Goal: Information Seeking & Learning: Compare options

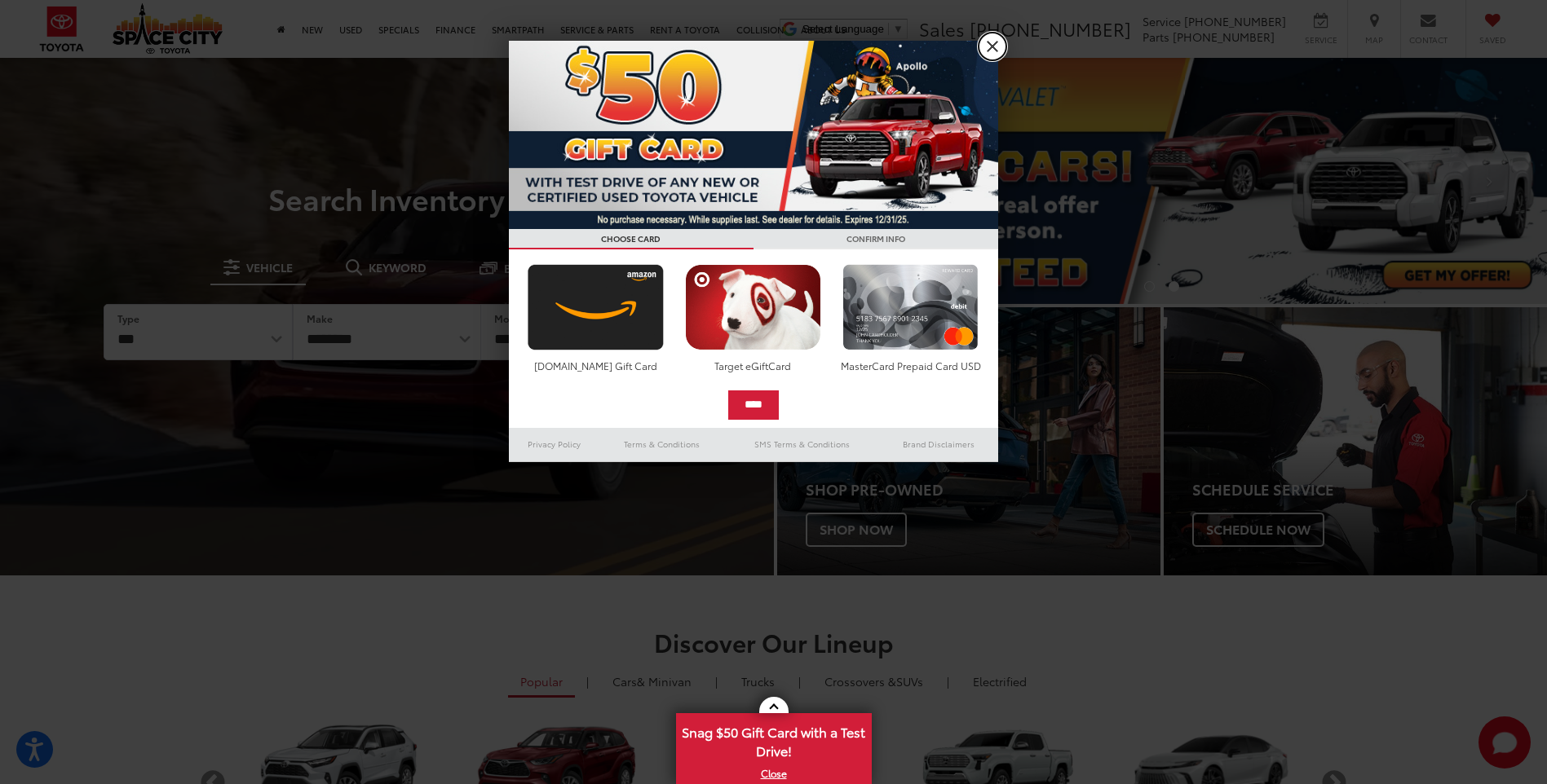
click at [989, 48] on link "X" at bounding box center [992, 46] width 28 height 28
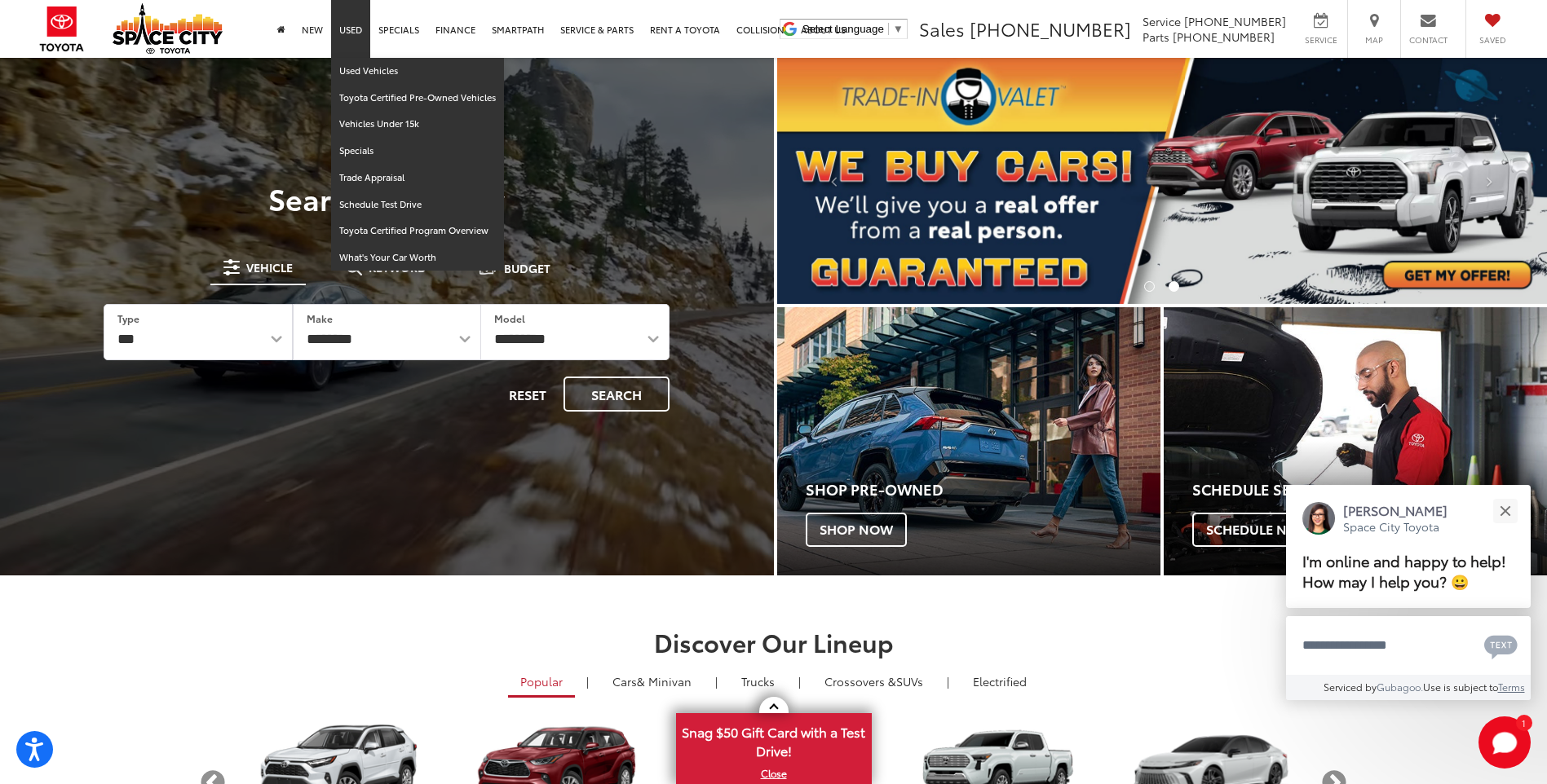
click at [353, 37] on link "Used" at bounding box center [351, 28] width 40 height 58
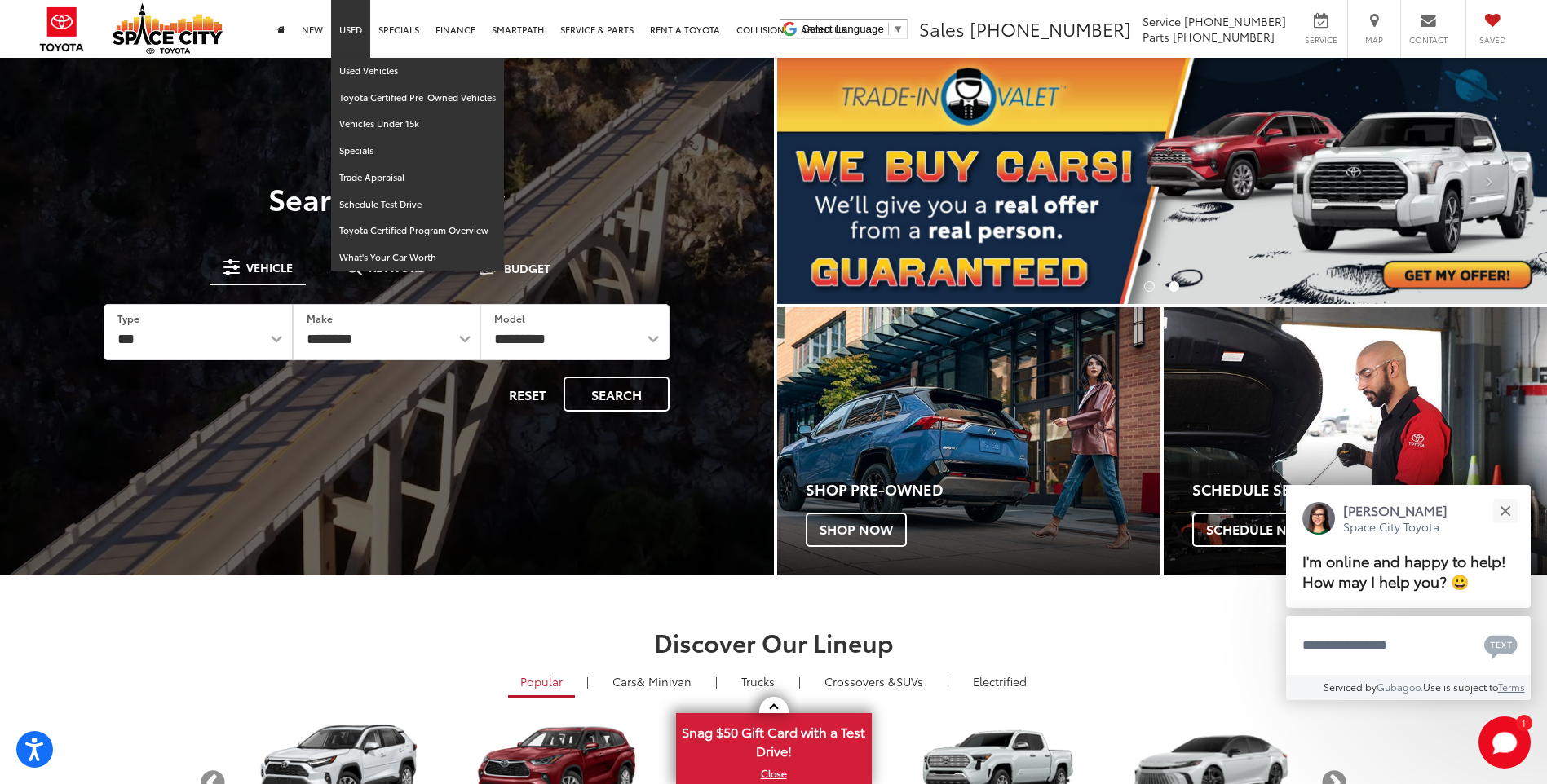
click at [349, 31] on link "Used" at bounding box center [351, 28] width 40 height 58
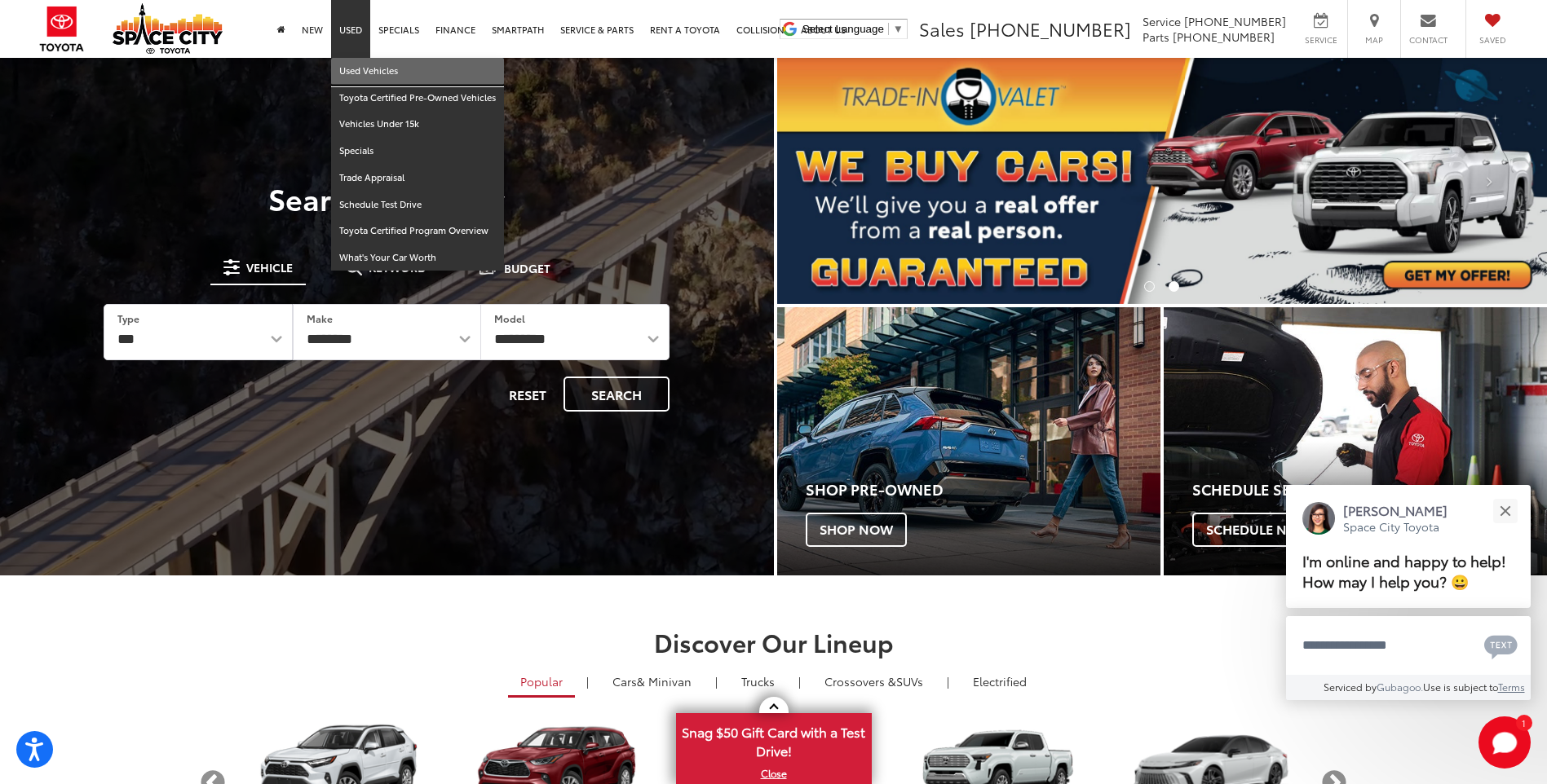
click at [360, 64] on link "Used Vehicles" at bounding box center [417, 70] width 173 height 27
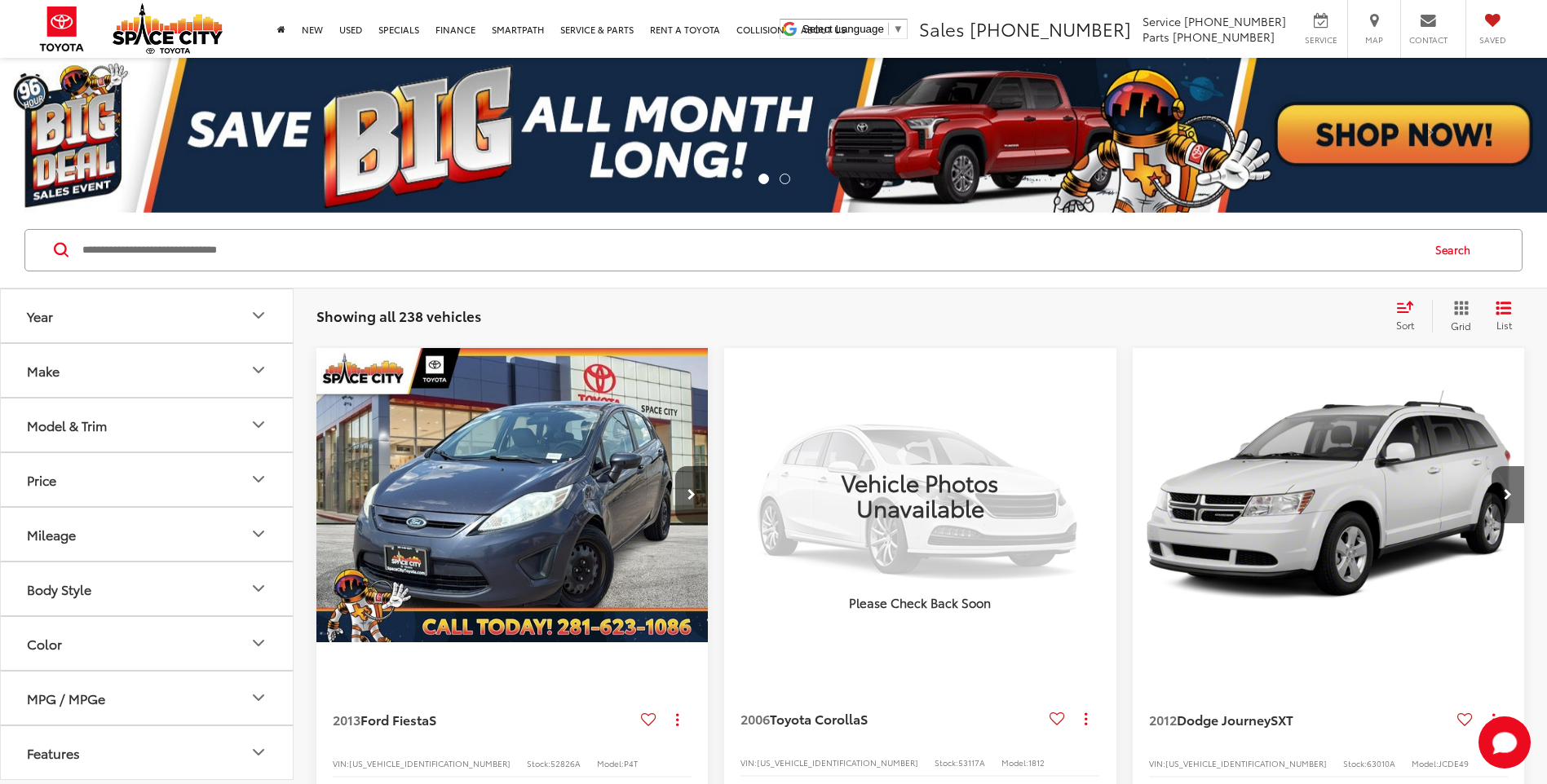
click at [251, 307] on icon "Year" at bounding box center [258, 315] width 20 height 20
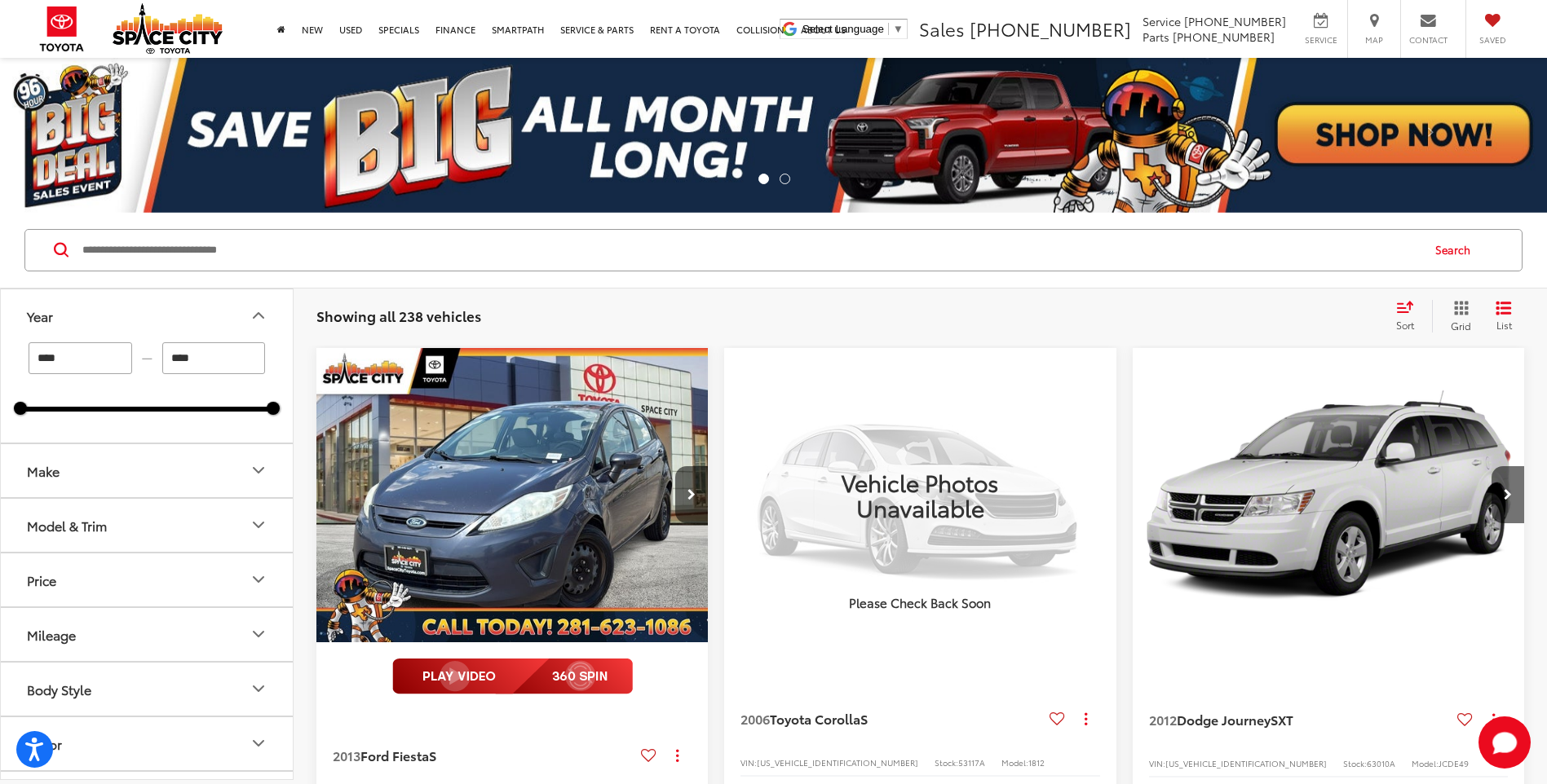
click at [251, 307] on icon "Year" at bounding box center [258, 315] width 20 height 20
click at [249, 366] on icon "Make" at bounding box center [258, 370] width 20 height 20
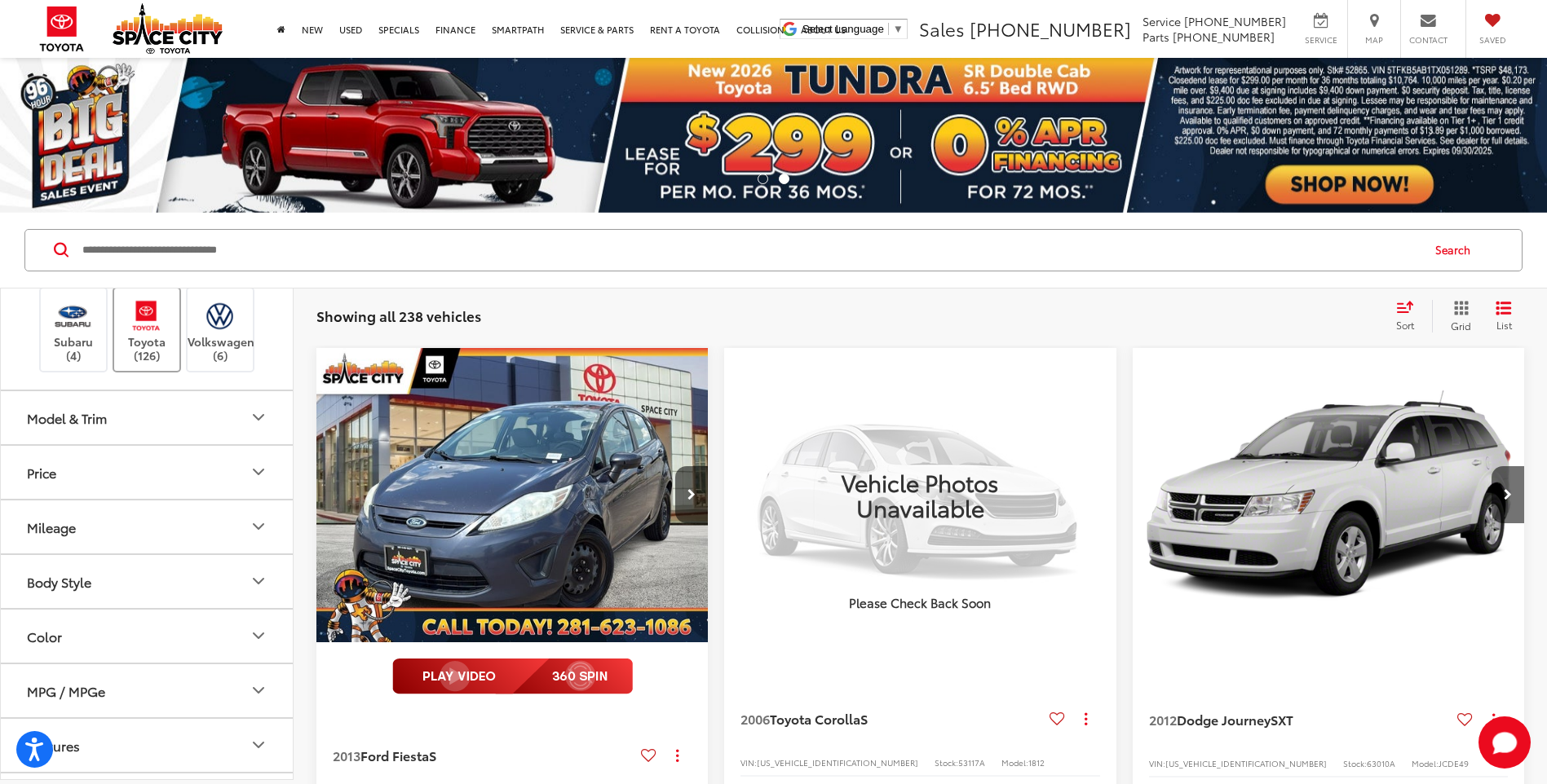
scroll to position [489, 0]
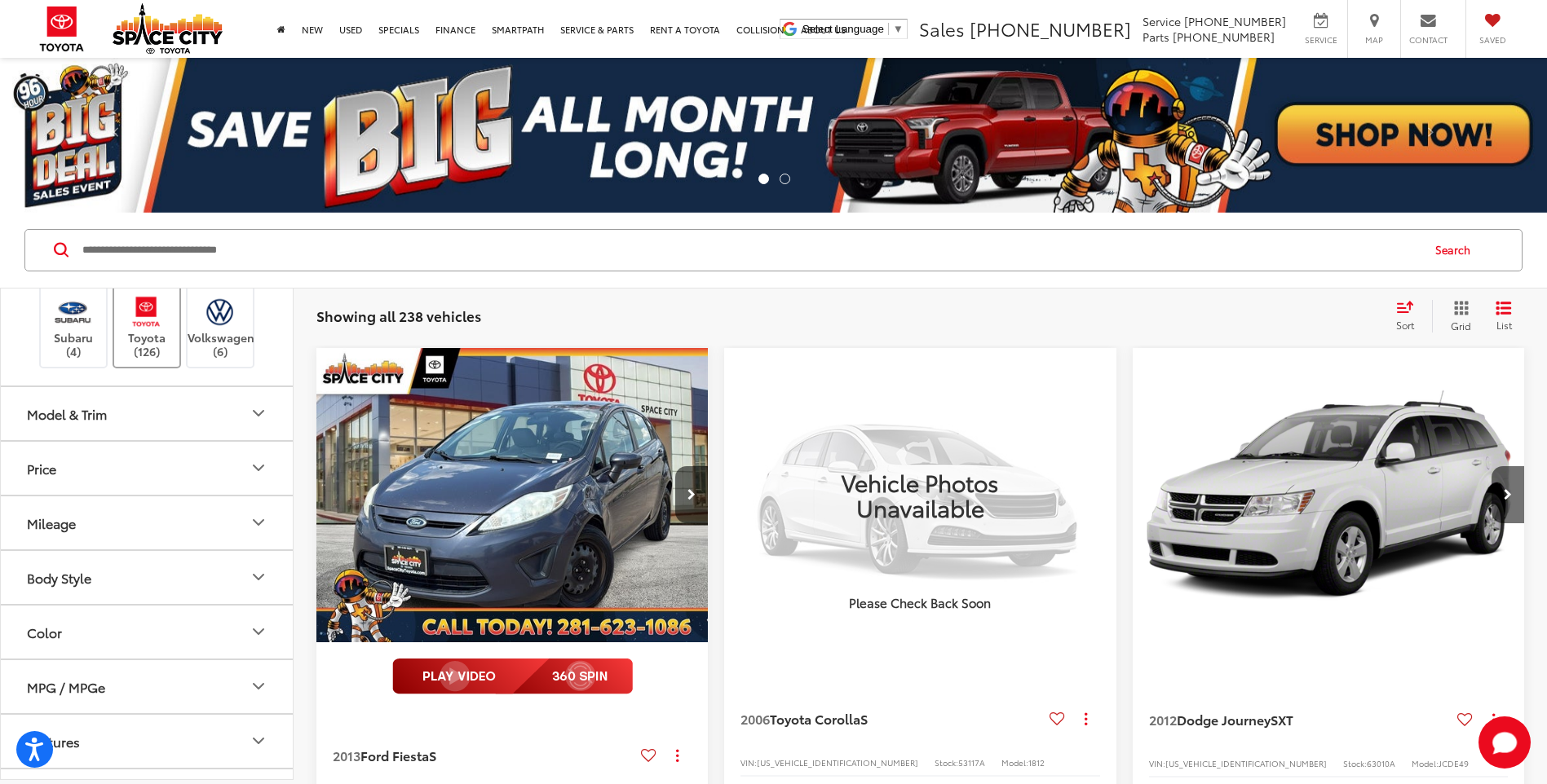
click at [163, 331] on img at bounding box center [146, 311] width 45 height 39
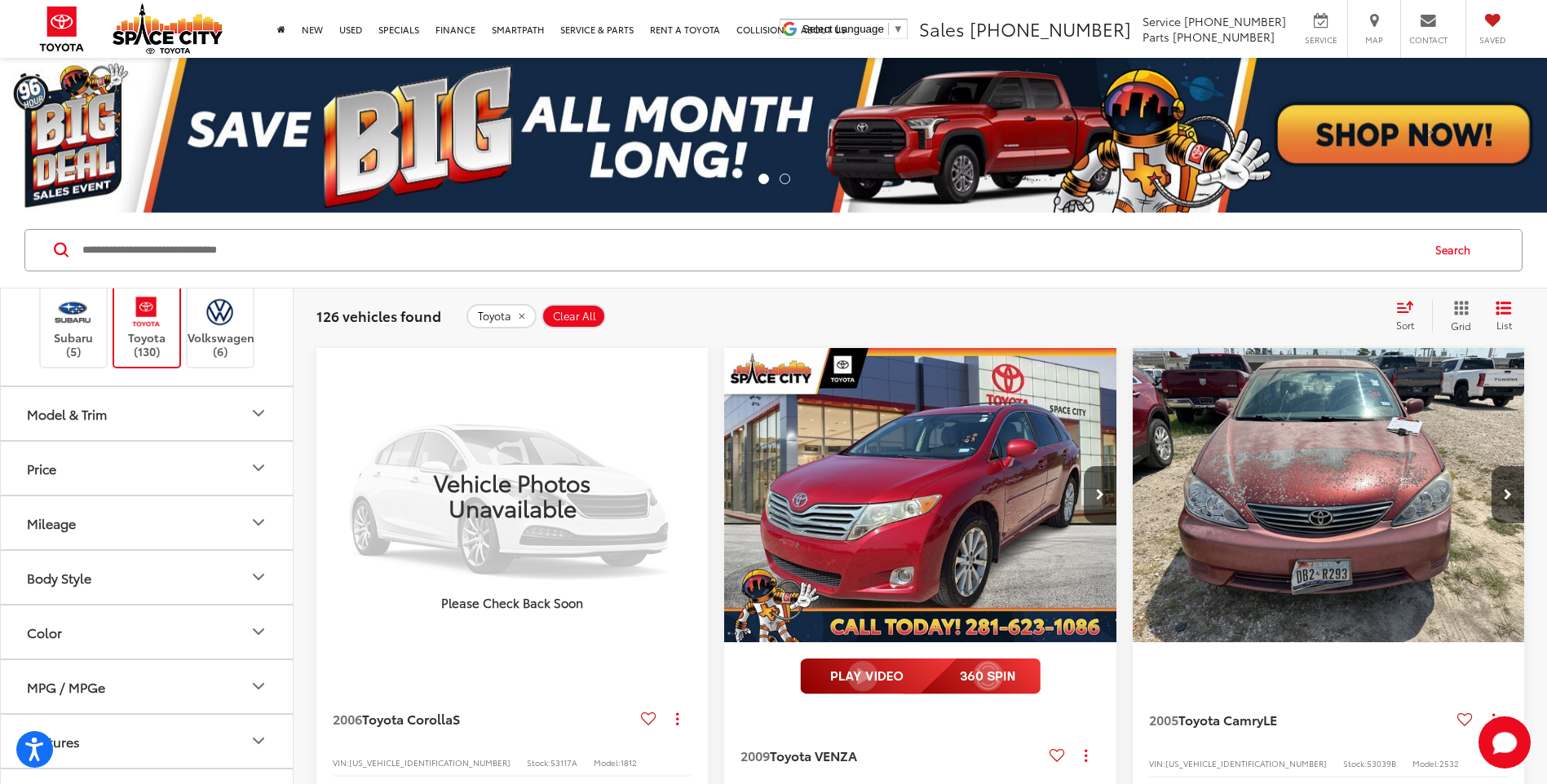
scroll to position [163, 0]
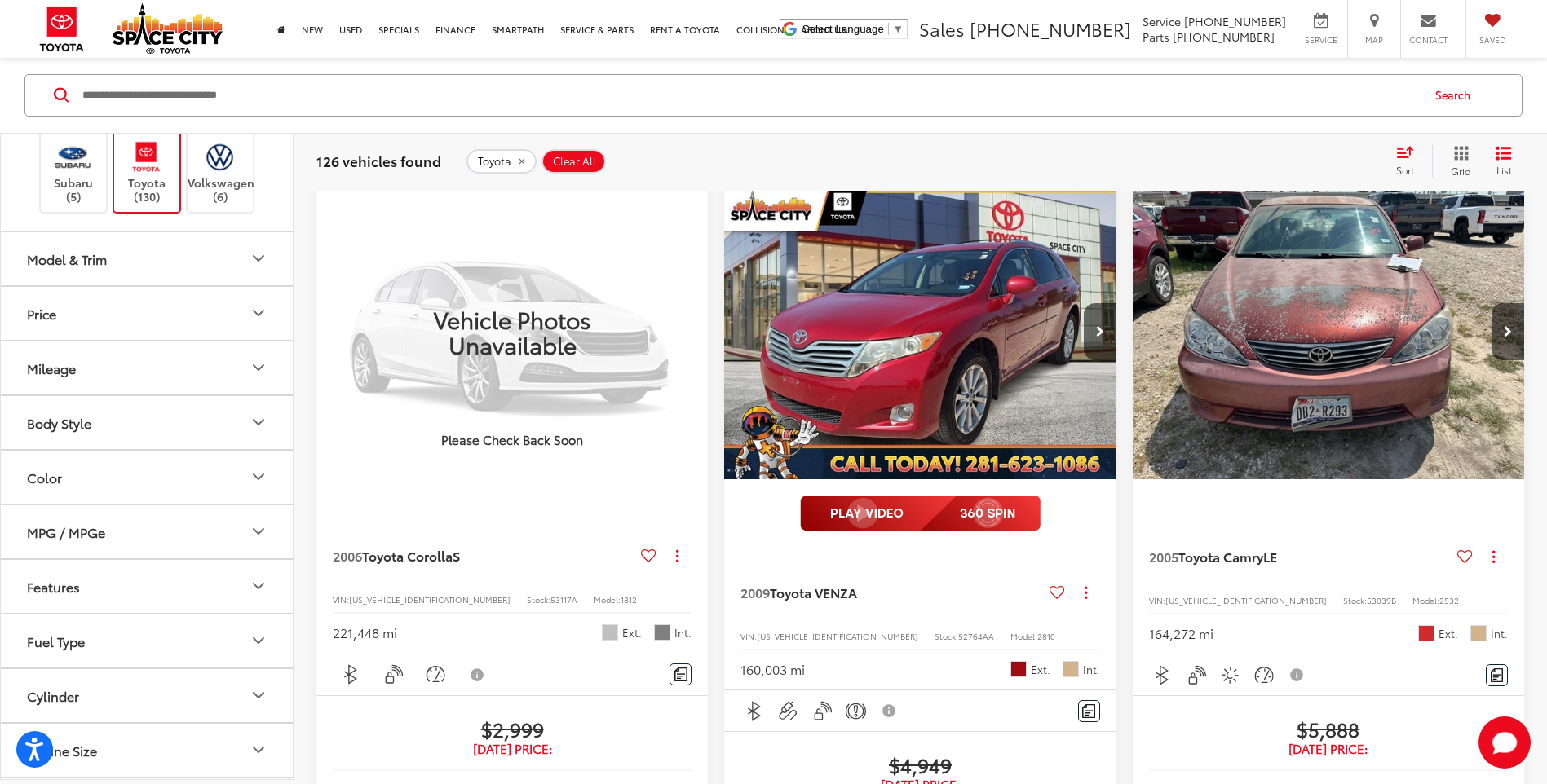
click at [267, 268] on icon "Model & Trim" at bounding box center [258, 258] width 20 height 20
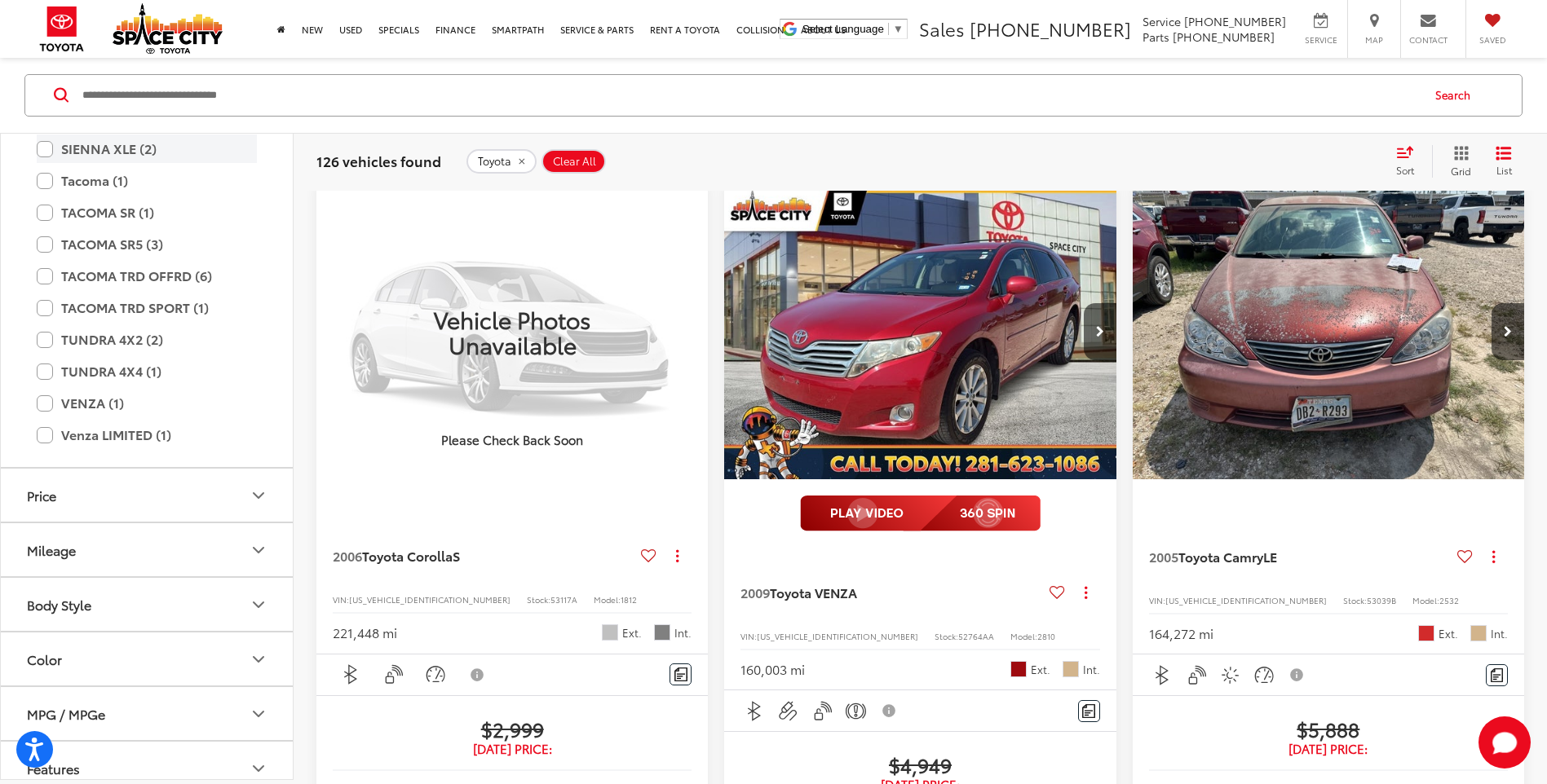
scroll to position [1386, 0]
click at [43, 353] on label "TUNDRA 4X2 (2)" at bounding box center [147, 338] width 220 height 28
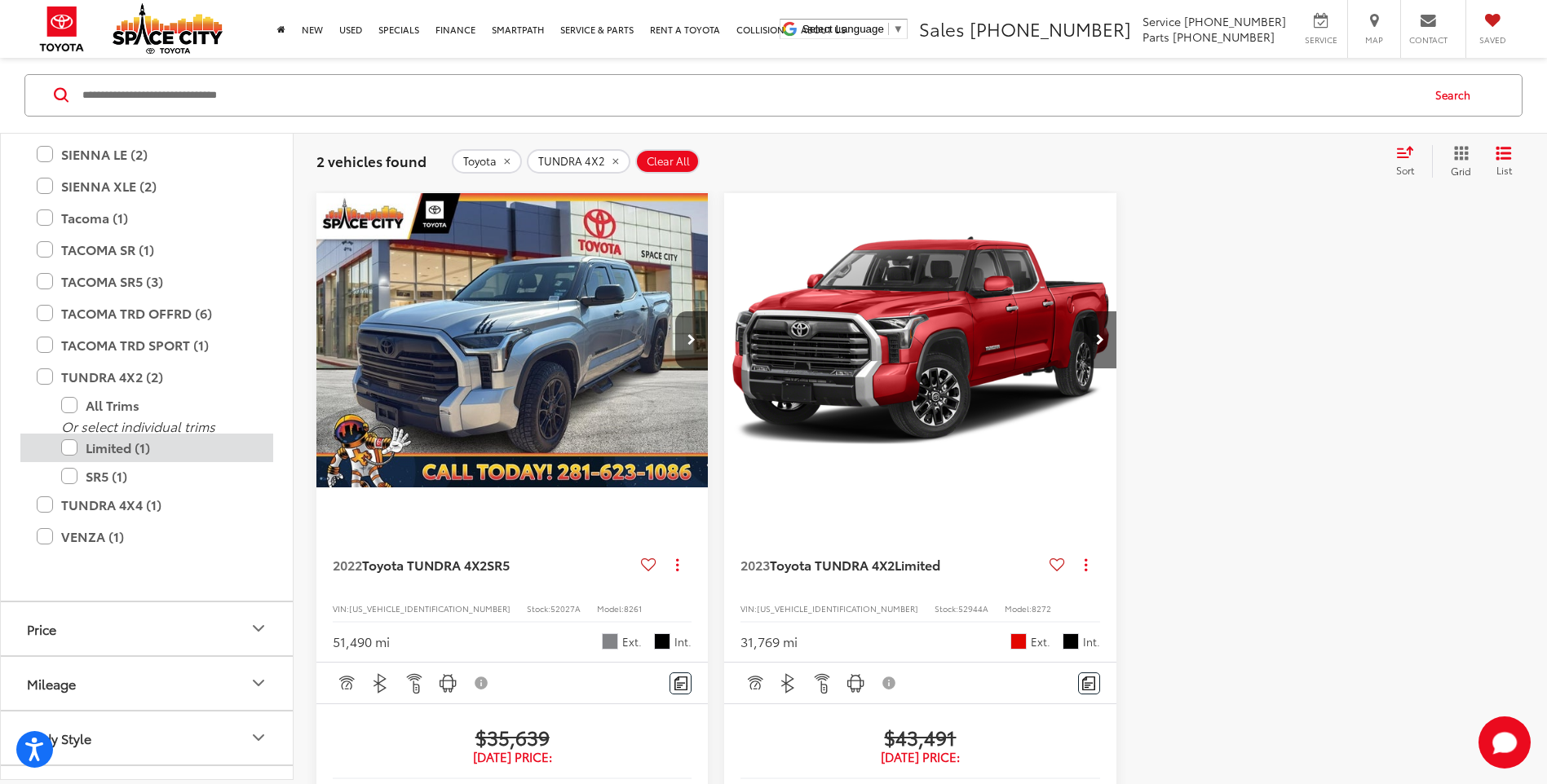
scroll to position [1467, 0]
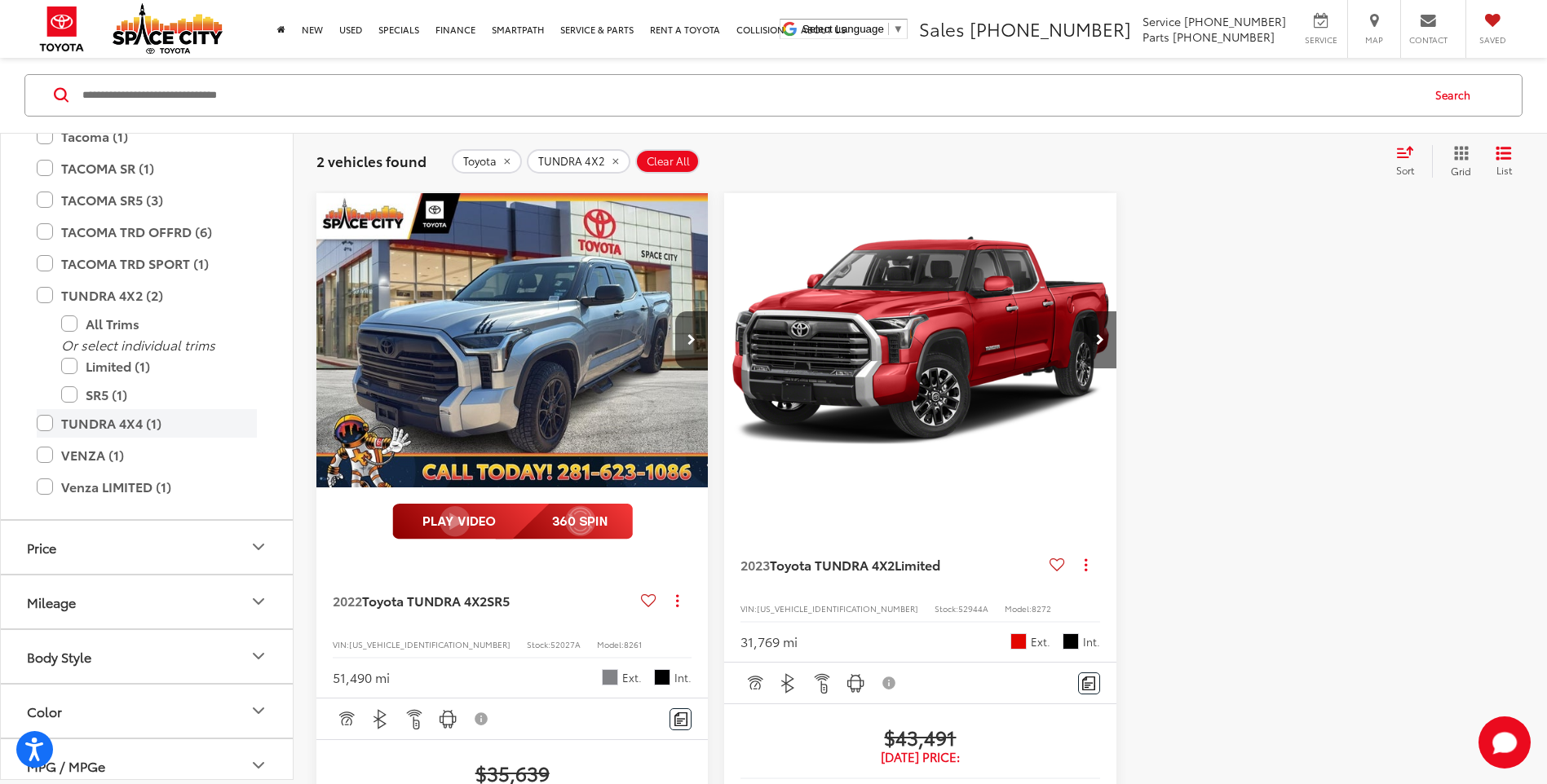
click at [38, 438] on label "TUNDRA 4X4 (1)" at bounding box center [147, 423] width 220 height 28
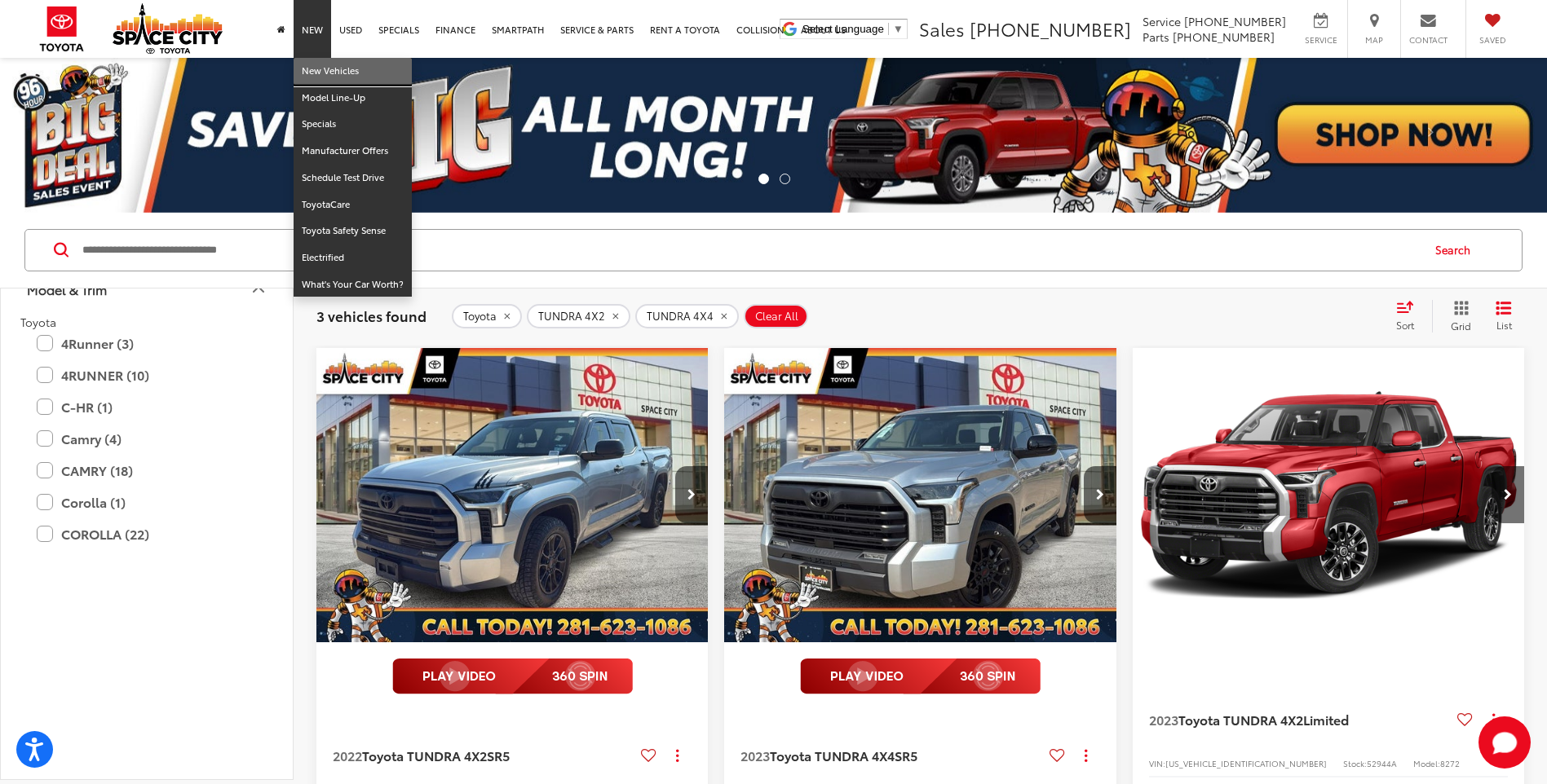
click at [330, 69] on link "New Vehicles" at bounding box center [352, 70] width 118 height 27
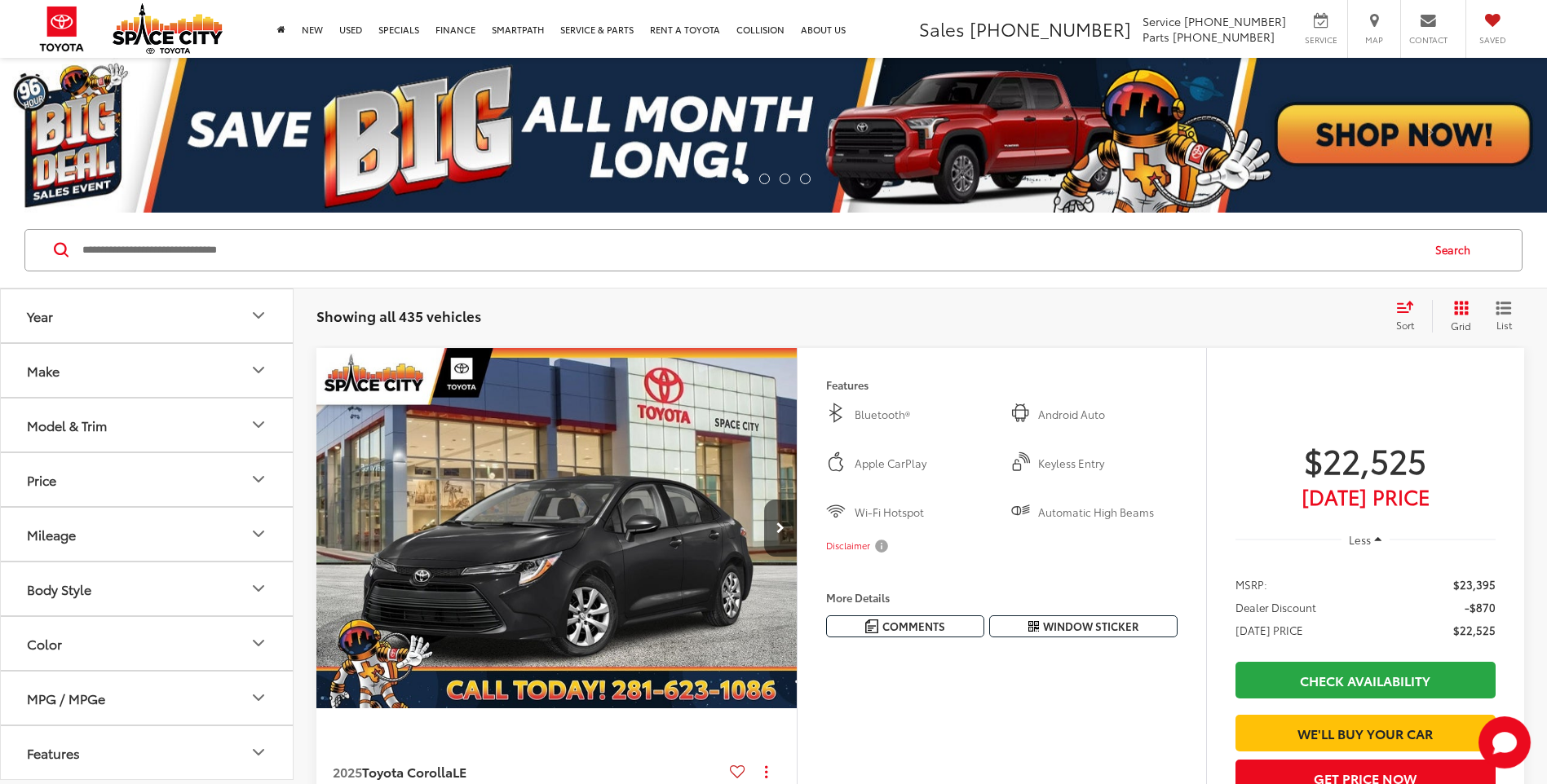
click at [254, 317] on icon "Year" at bounding box center [258, 315] width 20 height 20
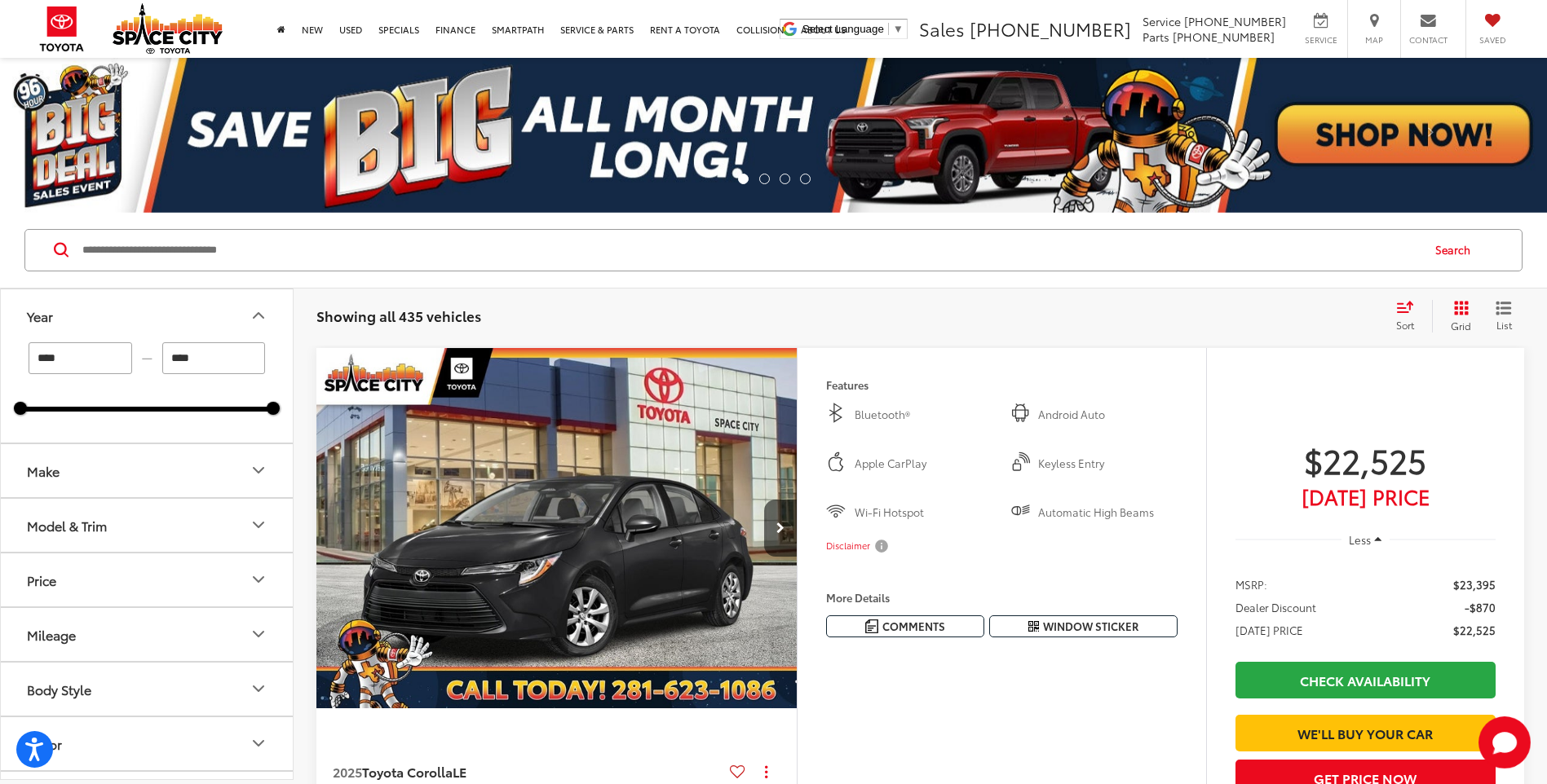
click at [224, 359] on input "****" at bounding box center [214, 358] width 103 height 32
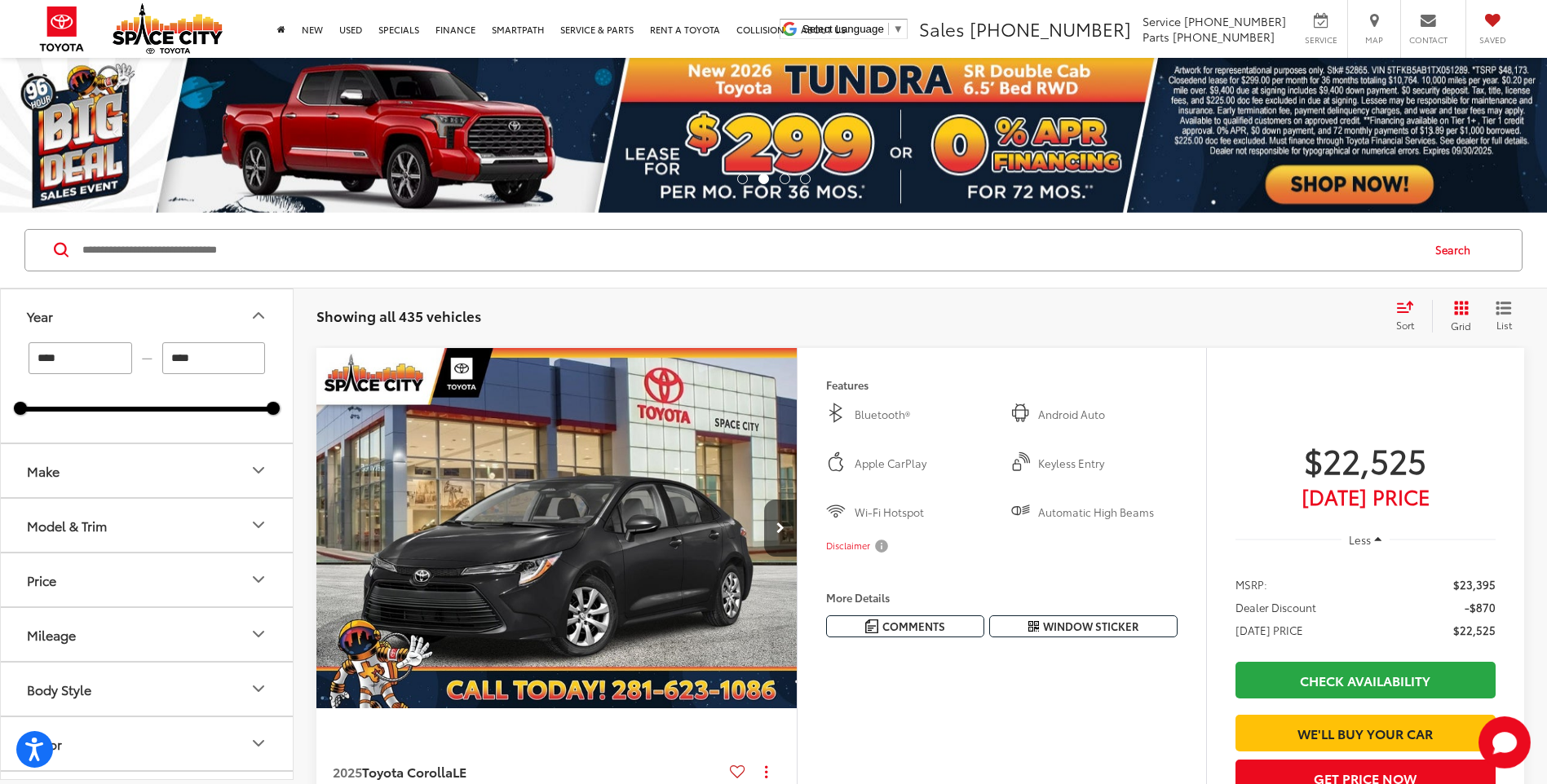
type input "****"
click at [99, 363] on input "****" at bounding box center [80, 358] width 103 height 32
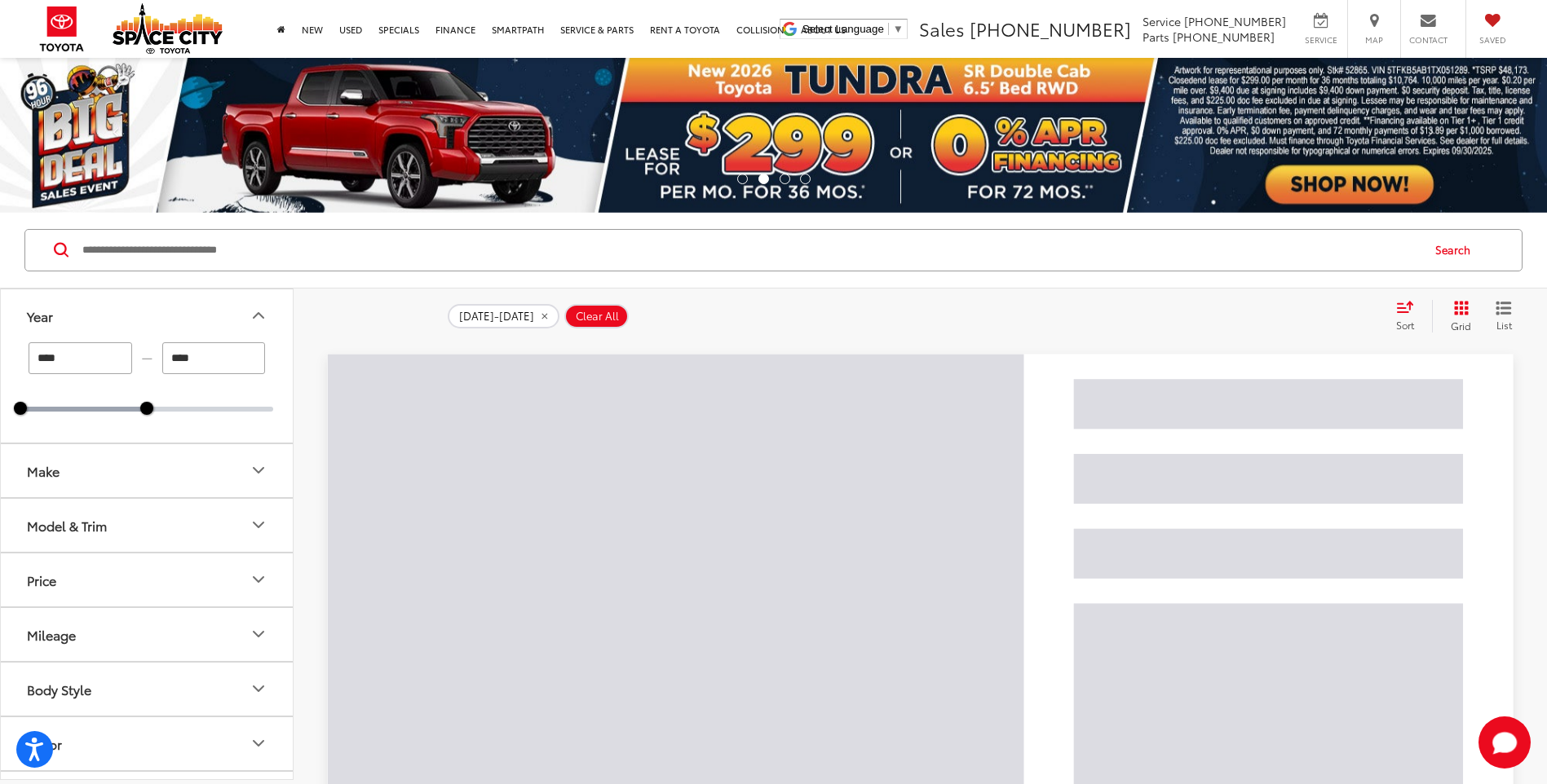
type input "****"
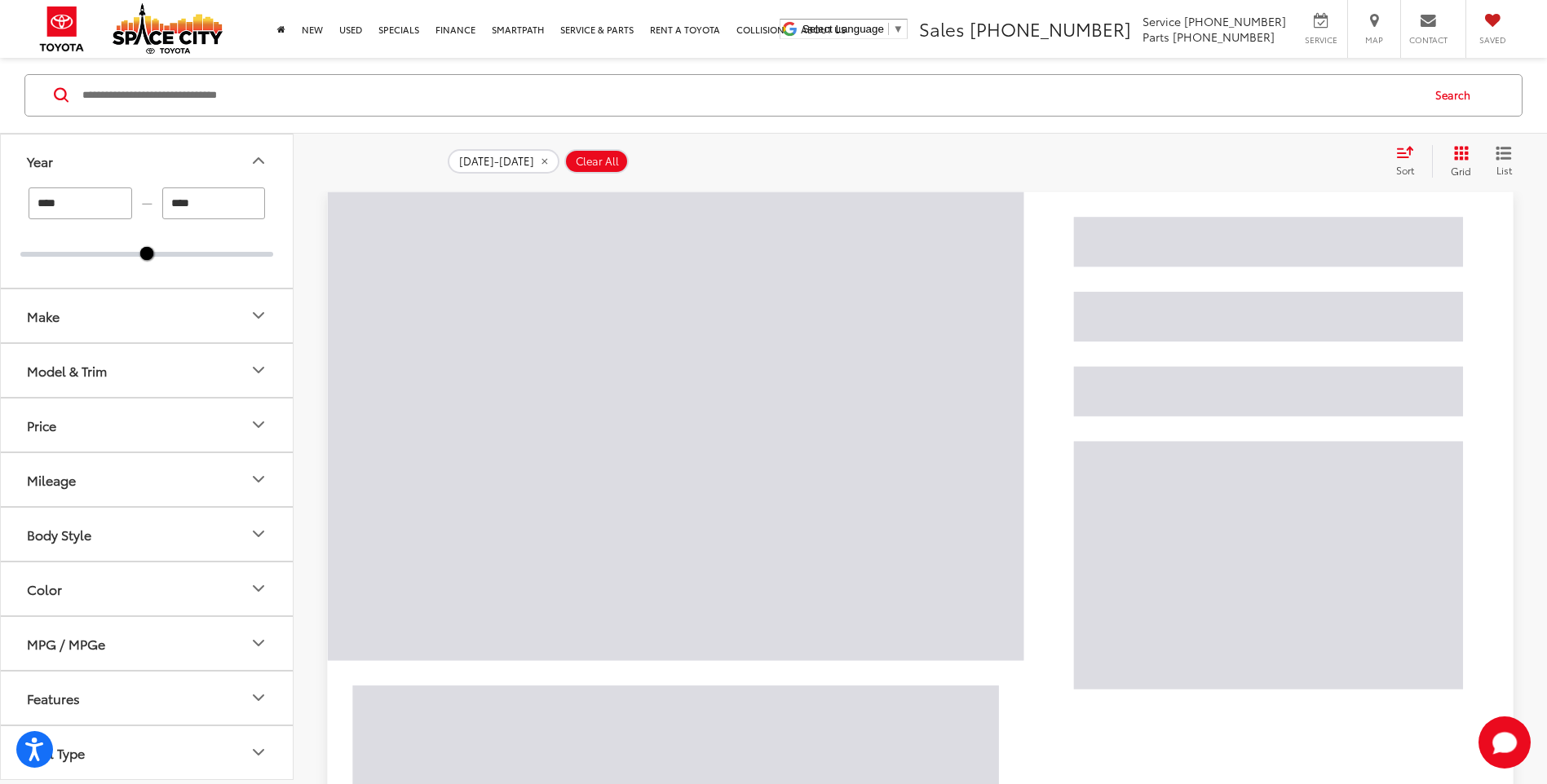
scroll to position [163, 0]
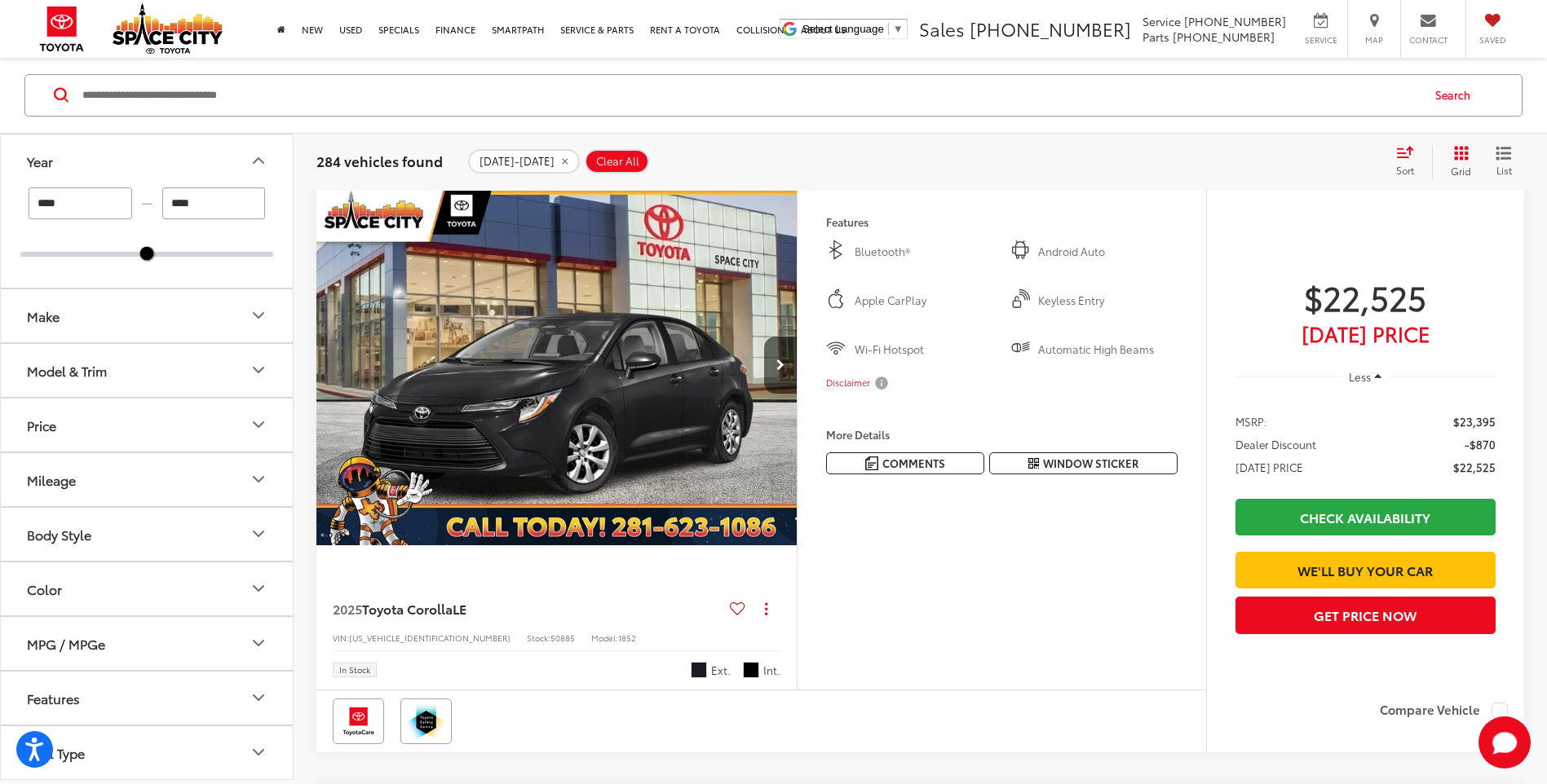
click at [261, 318] on icon "Make" at bounding box center [258, 316] width 20 height 20
click at [262, 206] on icon "Model & Trim" at bounding box center [258, 208] width 9 height 5
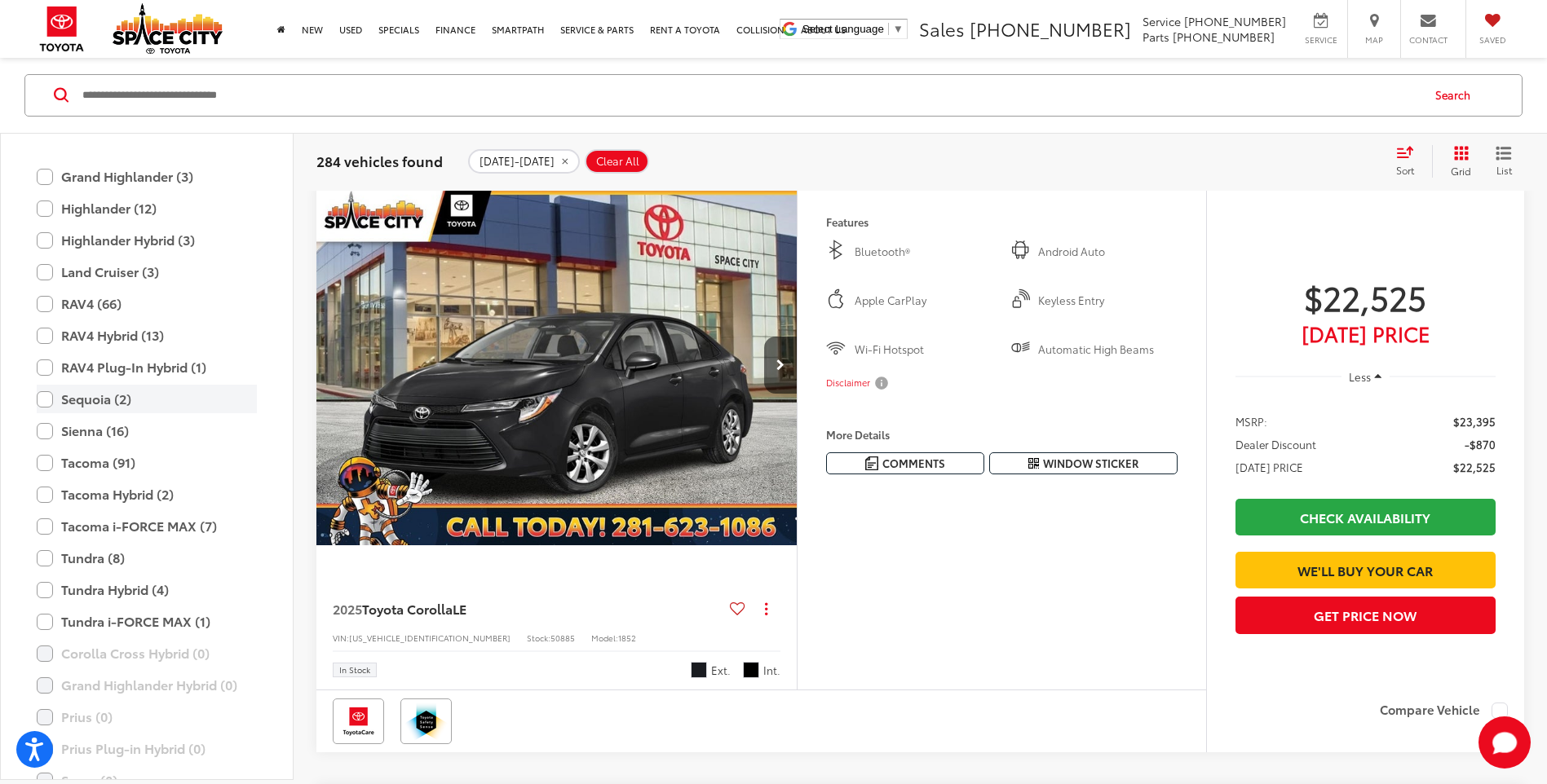
scroll to position [642, 0]
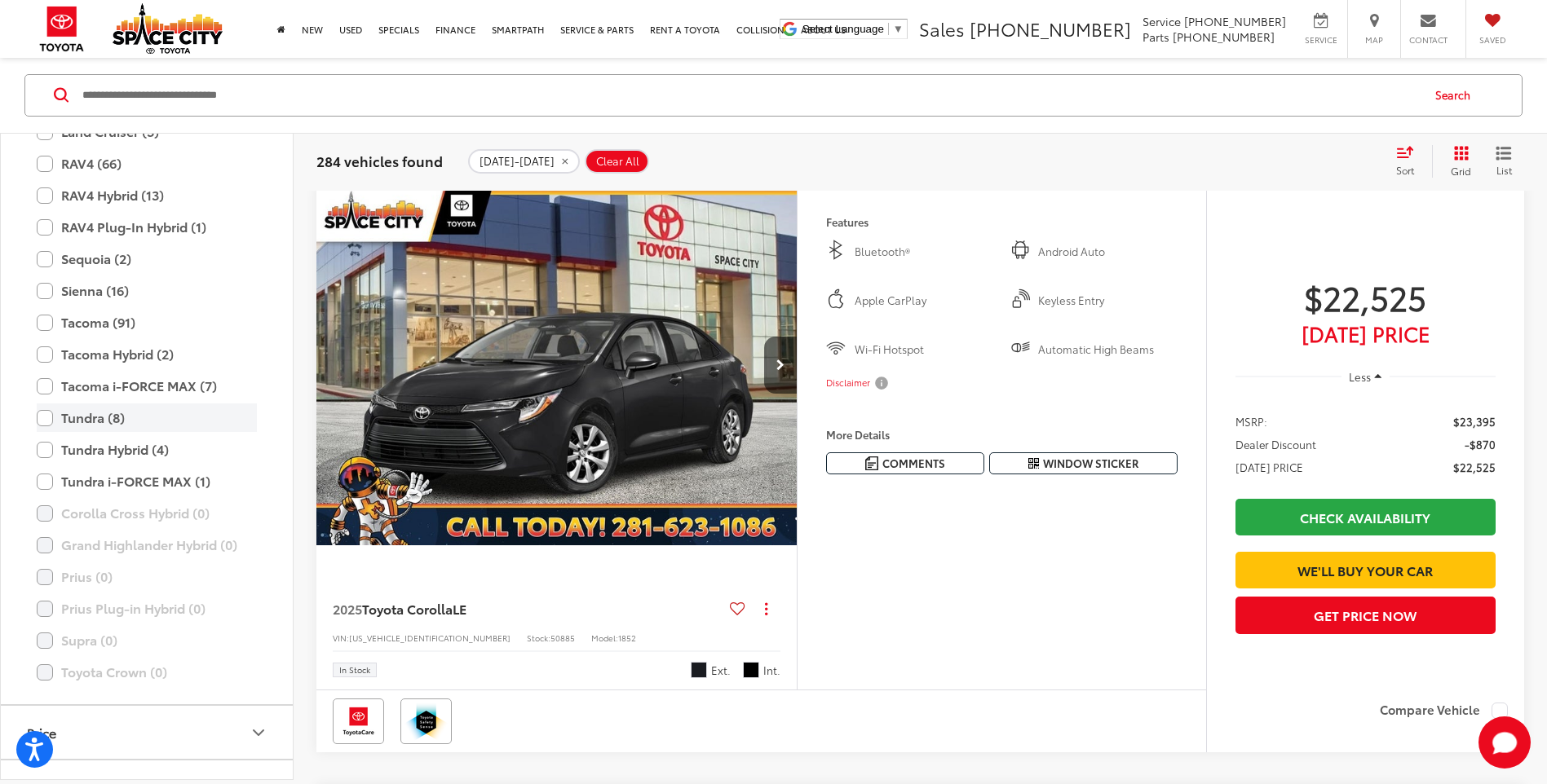
click at [49, 418] on label "Tundra (8)" at bounding box center [147, 418] width 220 height 28
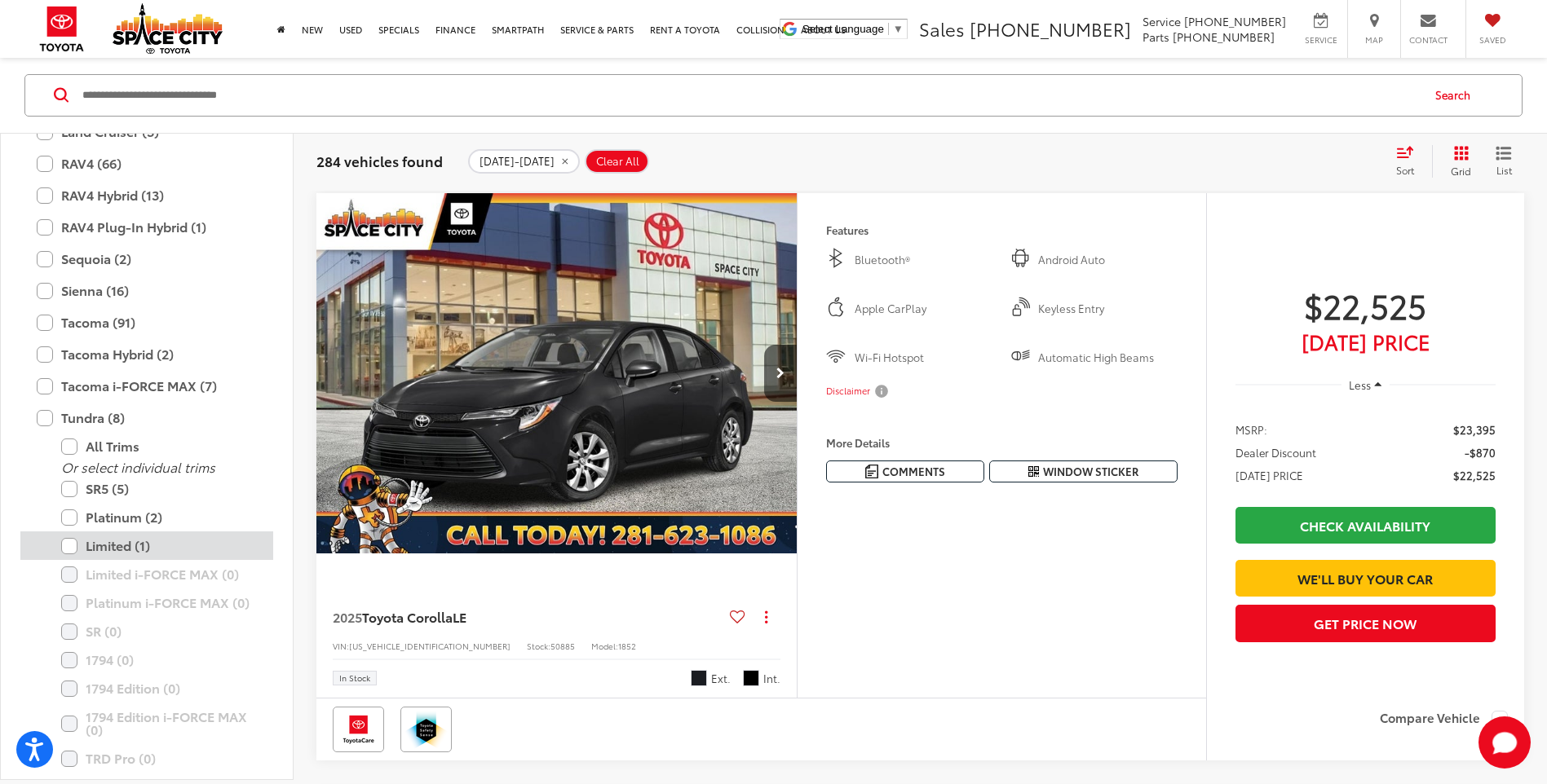
scroll to position [318, 0]
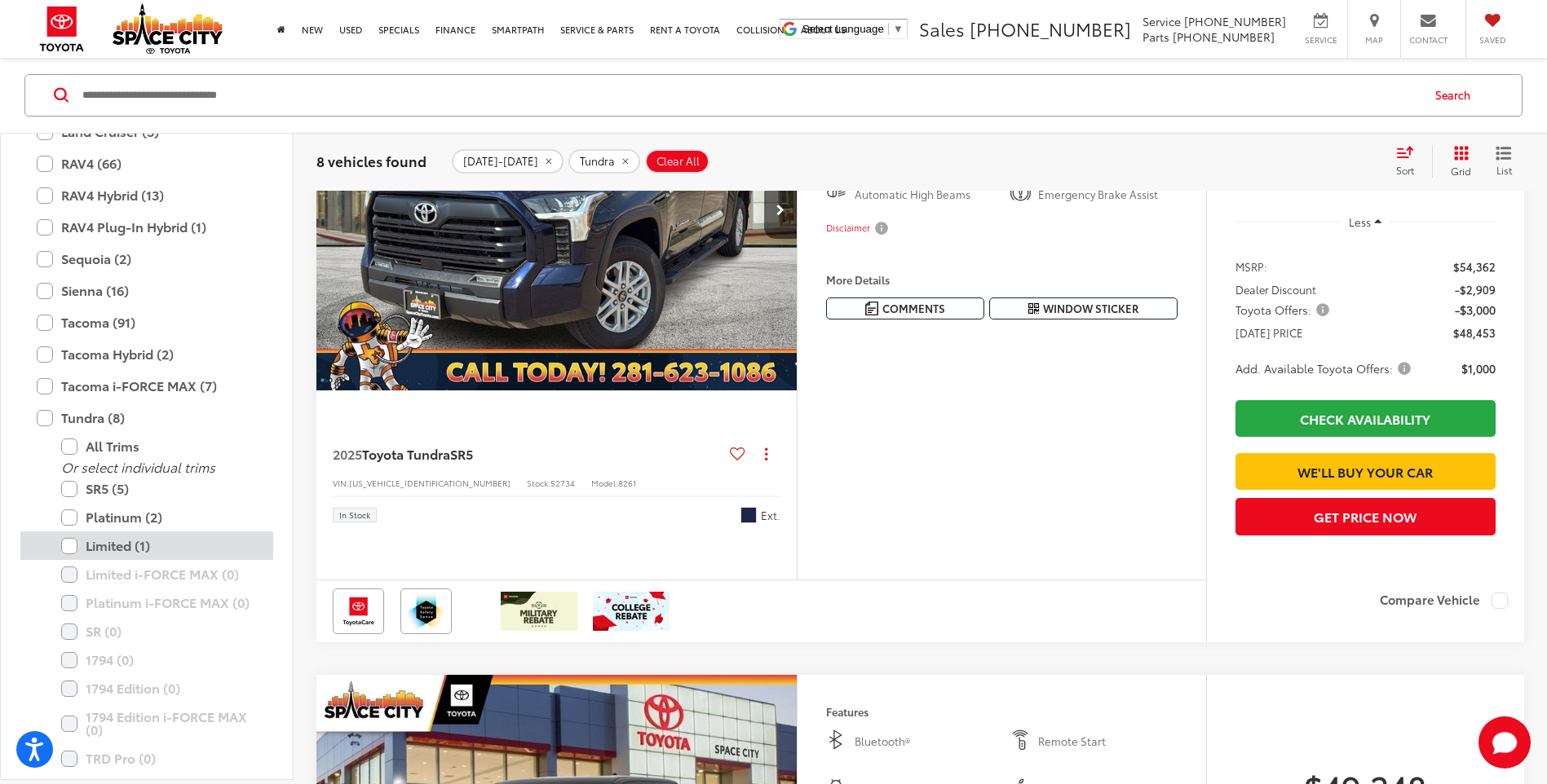
click at [71, 546] on label "Limited (1)" at bounding box center [159, 546] width 196 height 28
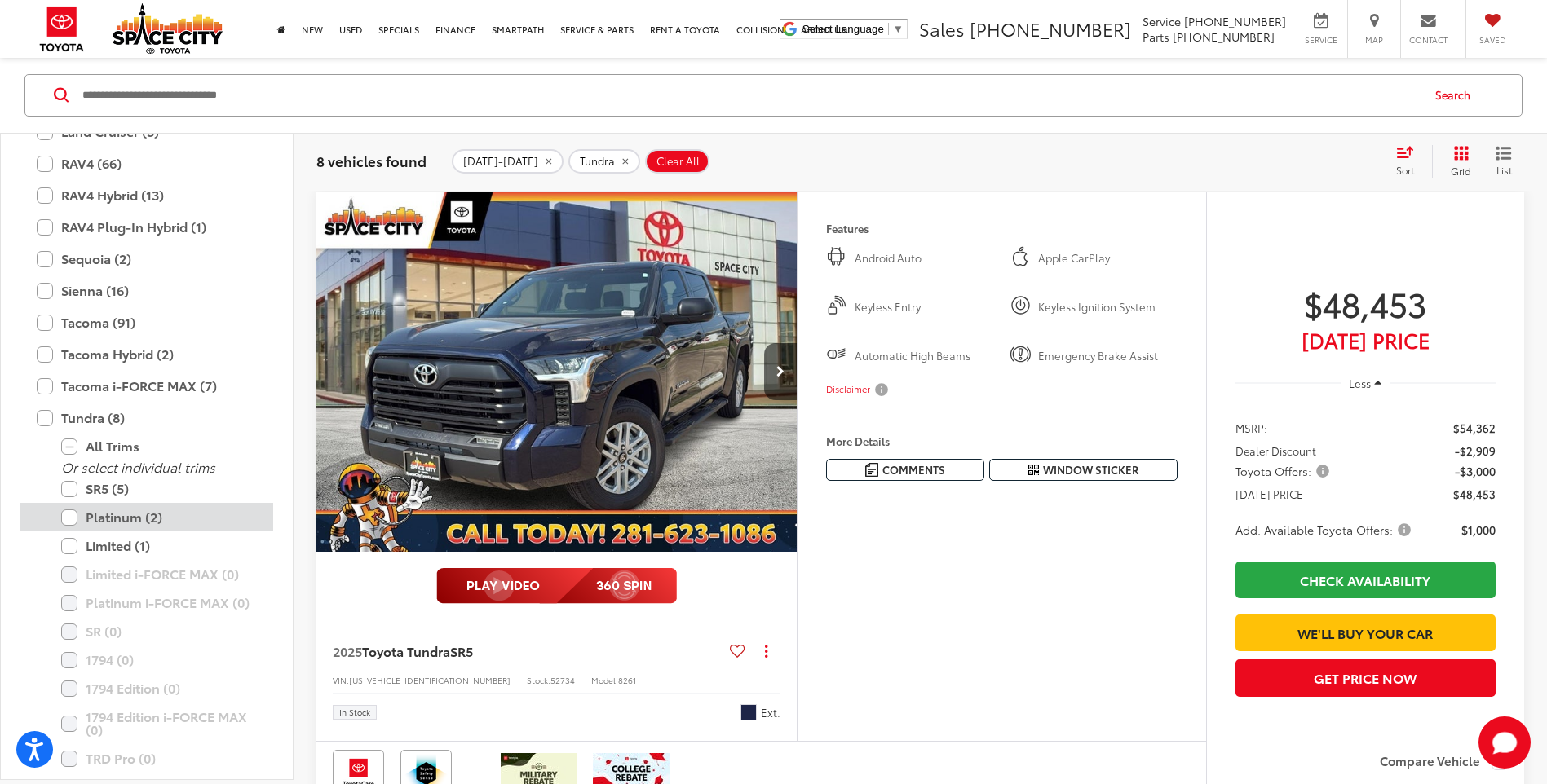
scroll to position [155, 0]
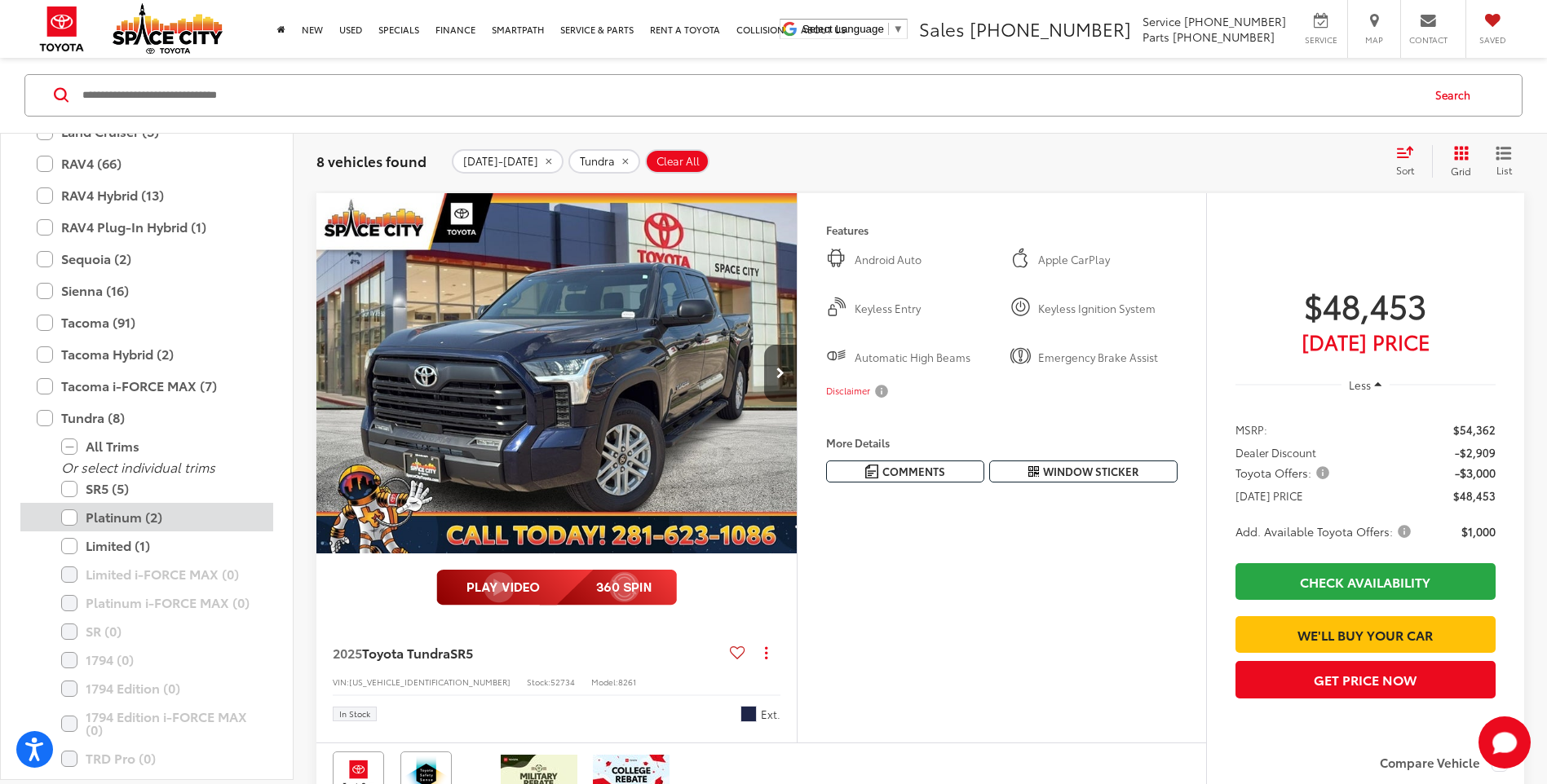
click at [70, 517] on label "Platinum (2)" at bounding box center [159, 518] width 196 height 28
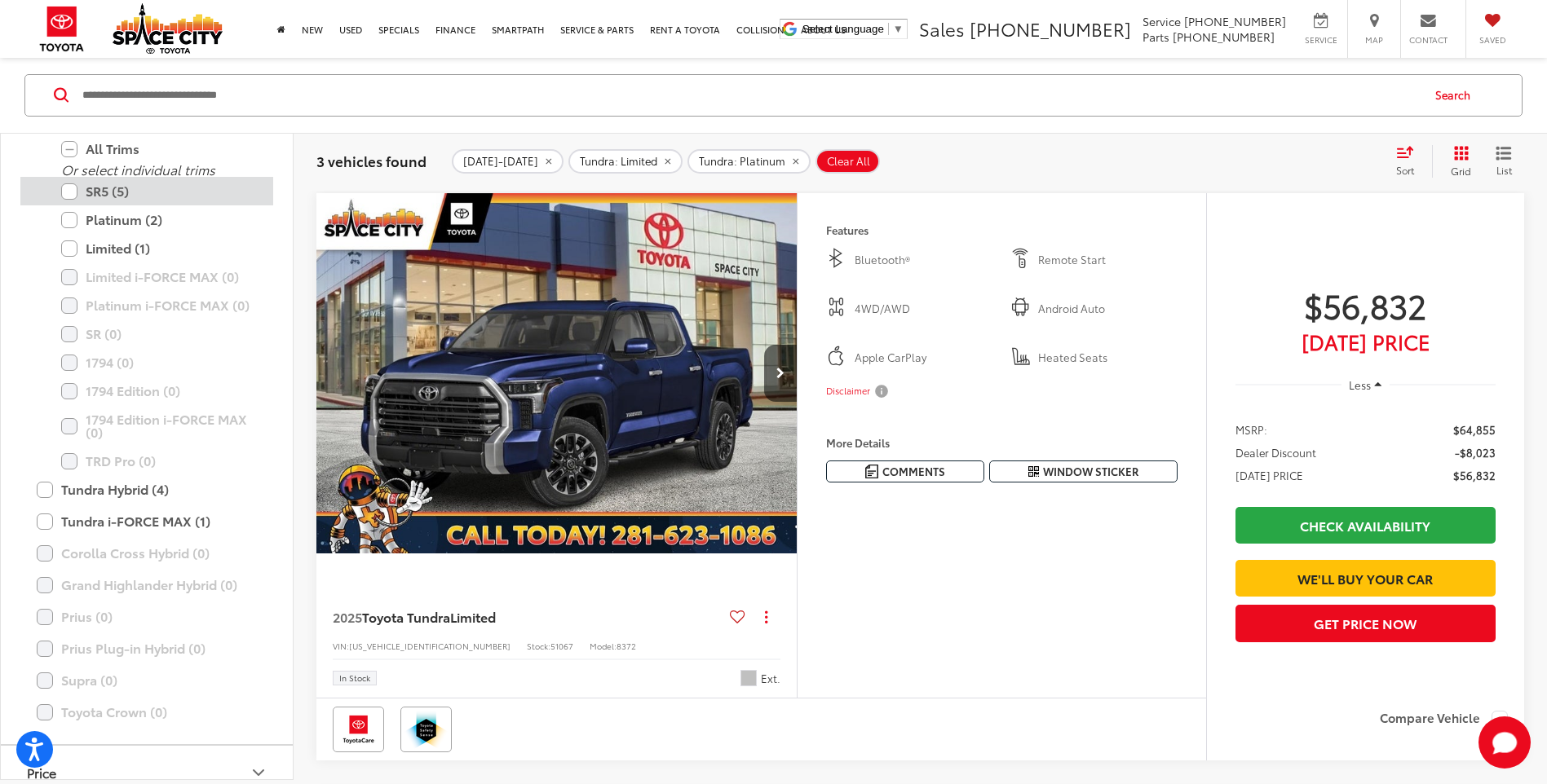
scroll to position [968, 0]
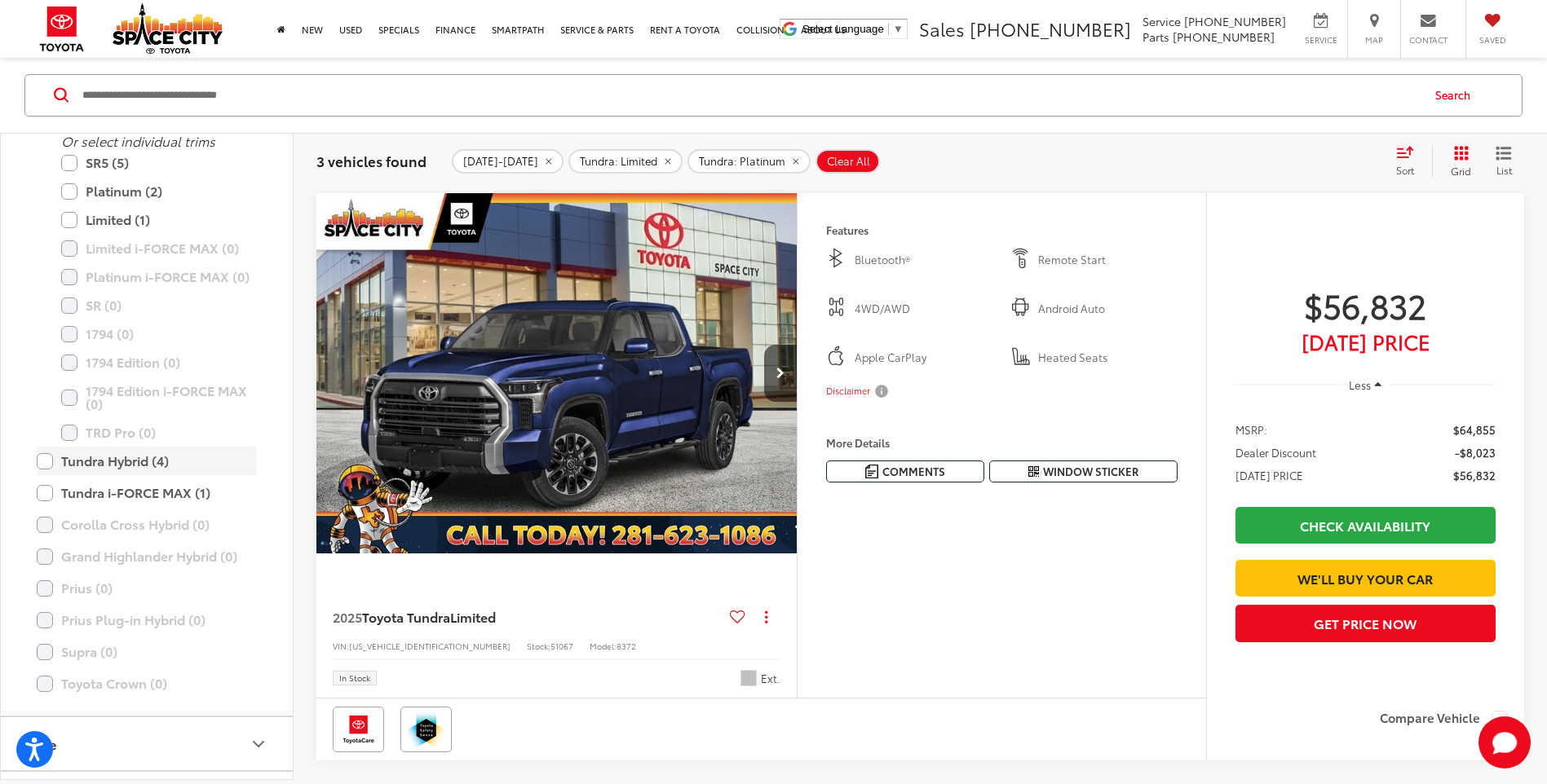
click at [44, 466] on label "Tundra Hybrid (4)" at bounding box center [147, 462] width 220 height 28
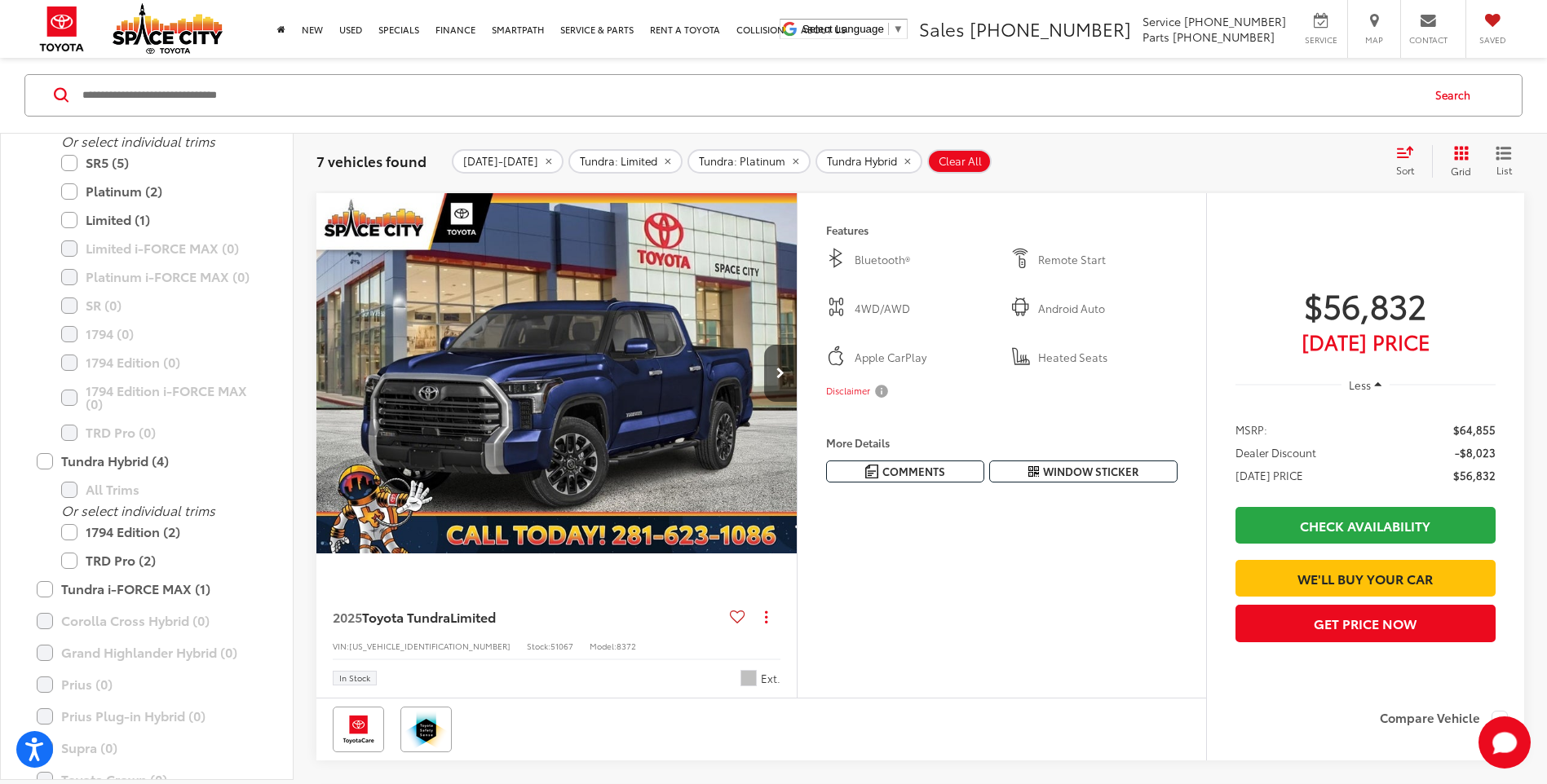
scroll to position [400, 0]
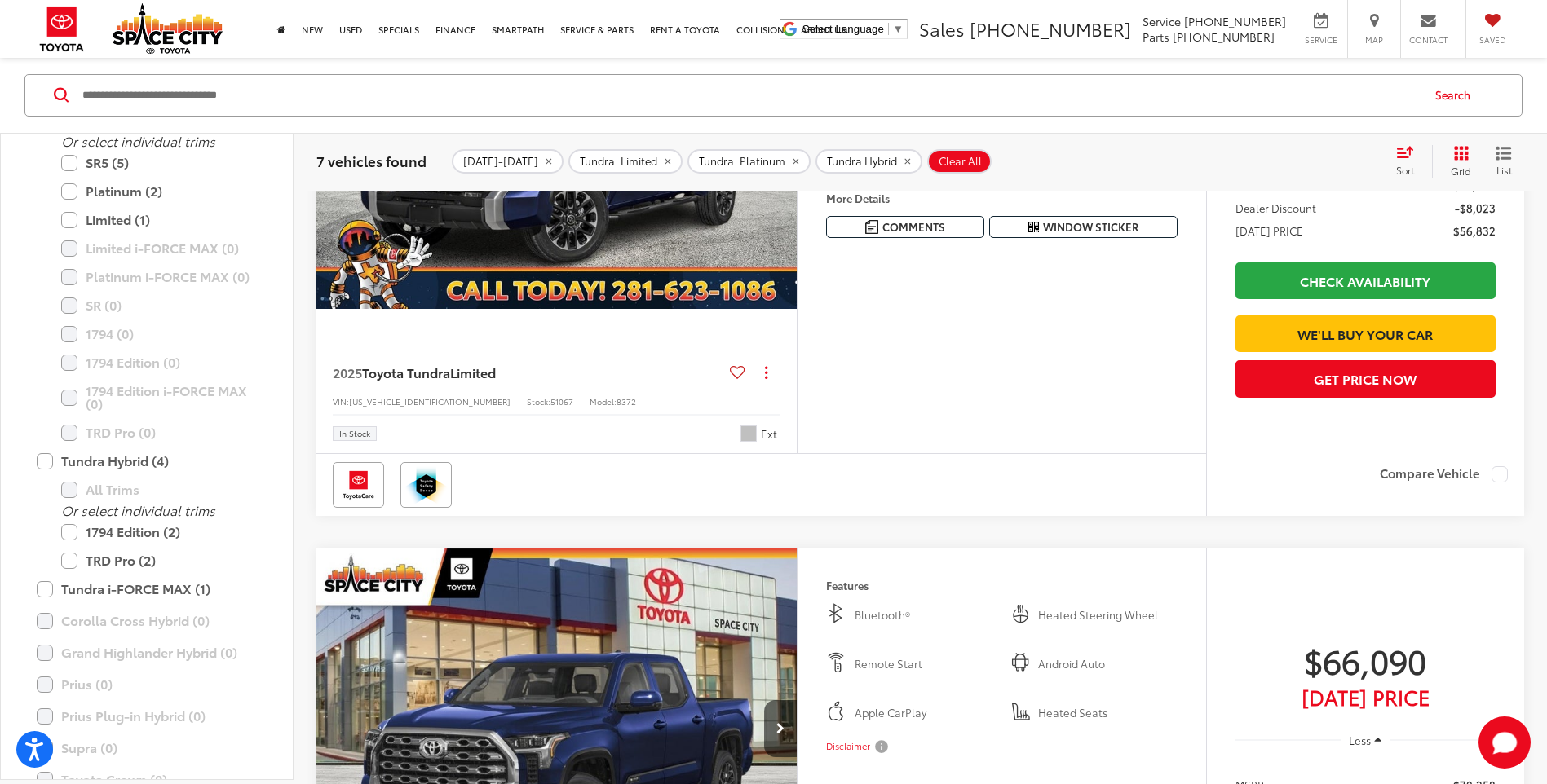
click at [34, 576] on div "Tundra i-FORCE MAX (1) All Trims Or select individual trims TRD Pro (1) Limited…" at bounding box center [147, 588] width 253 height 28
click at [40, 585] on label "Tundra i-FORCE MAX (1)" at bounding box center [147, 588] width 220 height 28
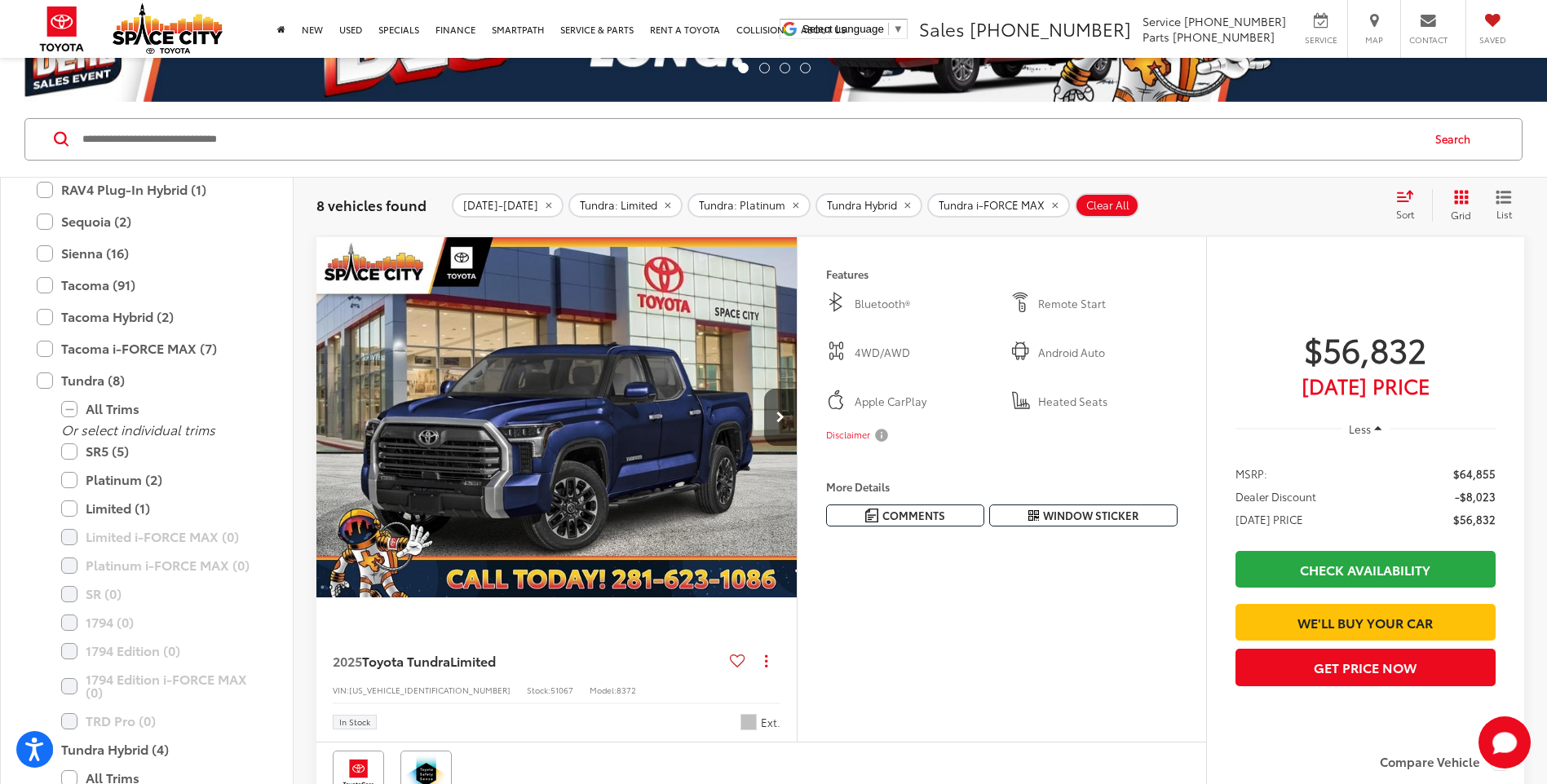
scroll to position [163, 0]
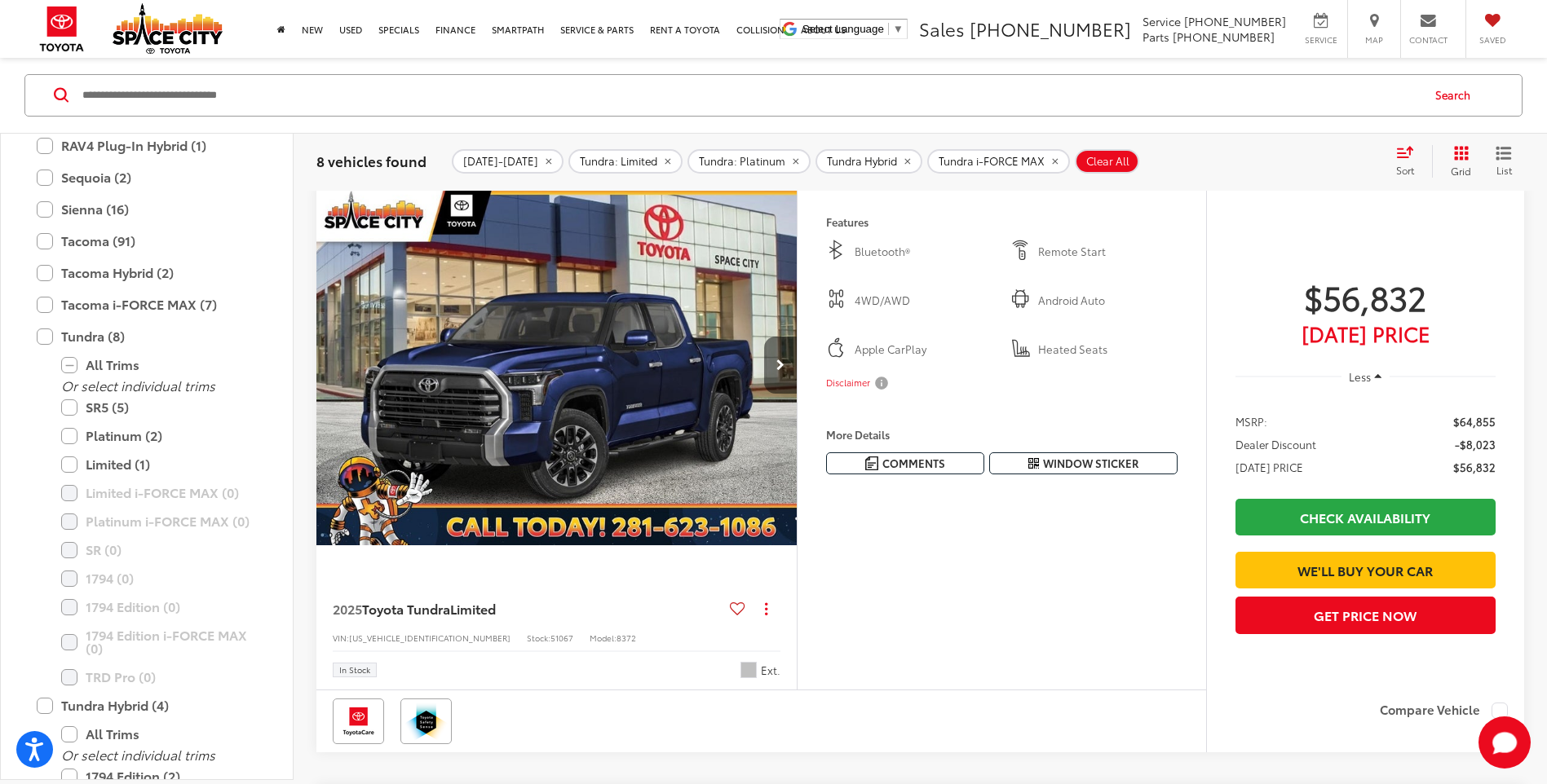
click at [783, 364] on icon "Next image" at bounding box center [780, 364] width 8 height 11
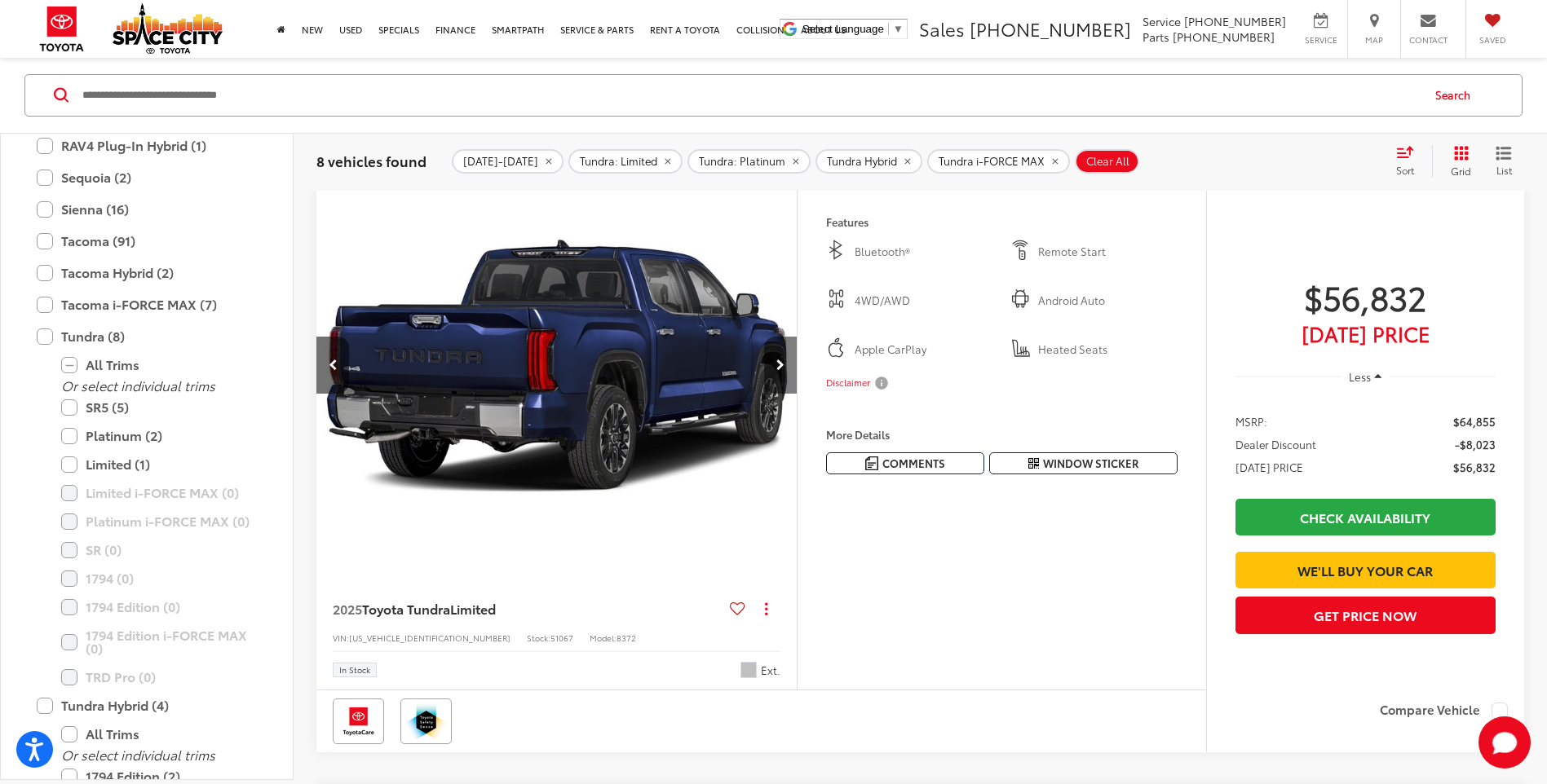
click at [783, 364] on icon "Next image" at bounding box center [780, 364] width 8 height 11
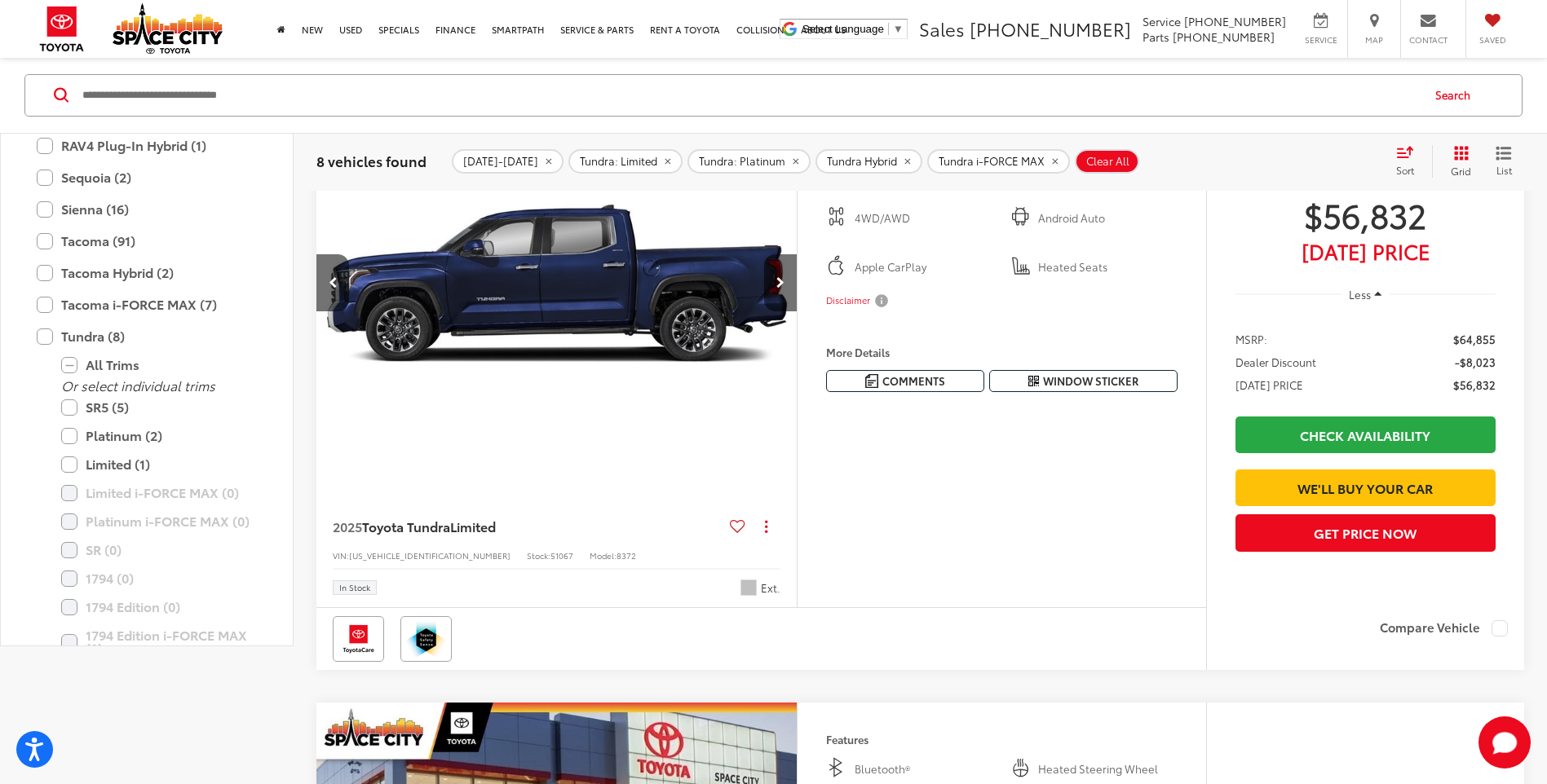
scroll to position [0, 0]
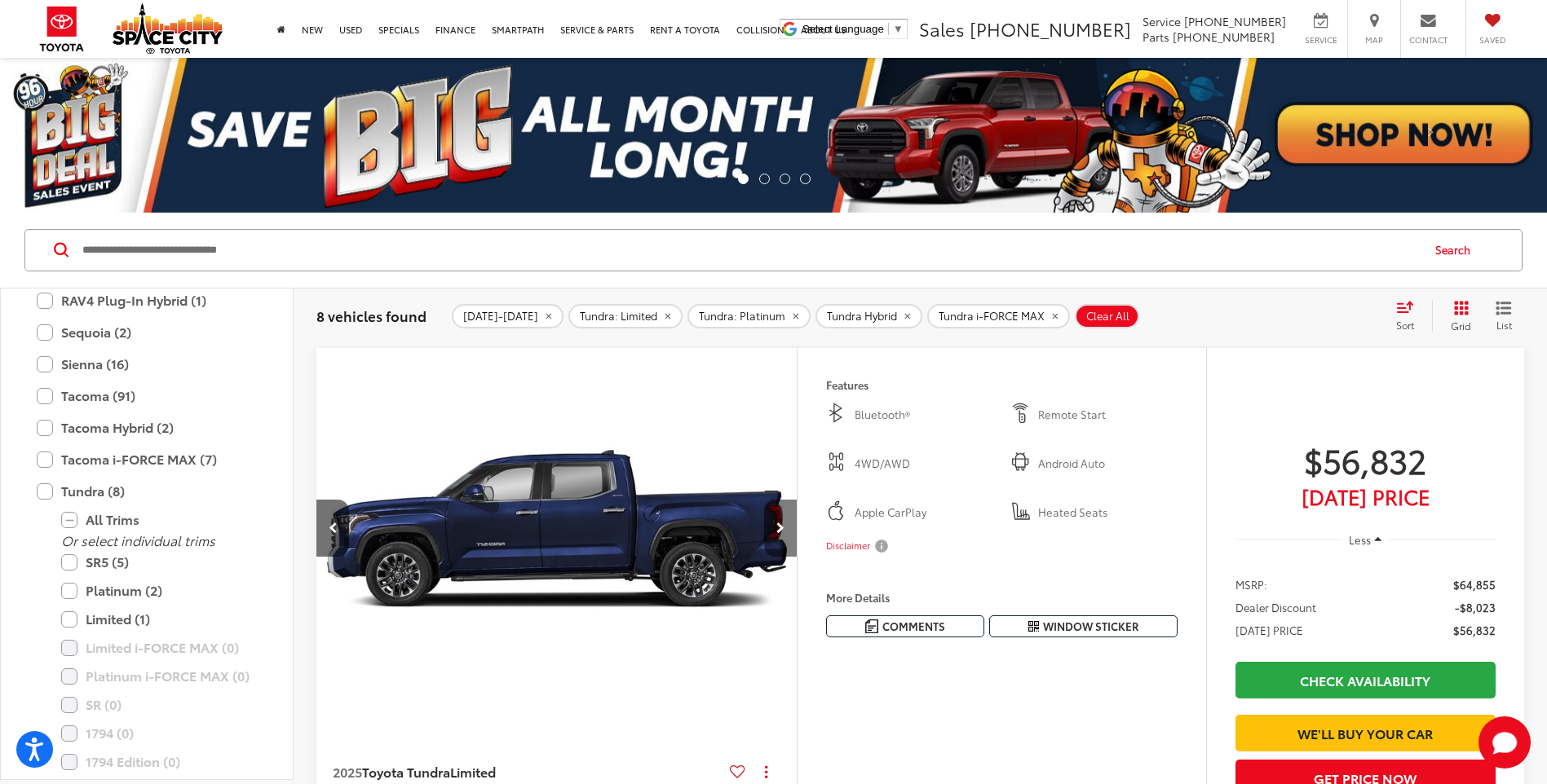
click at [779, 524] on icon "Next image" at bounding box center [780, 528] width 8 height 11
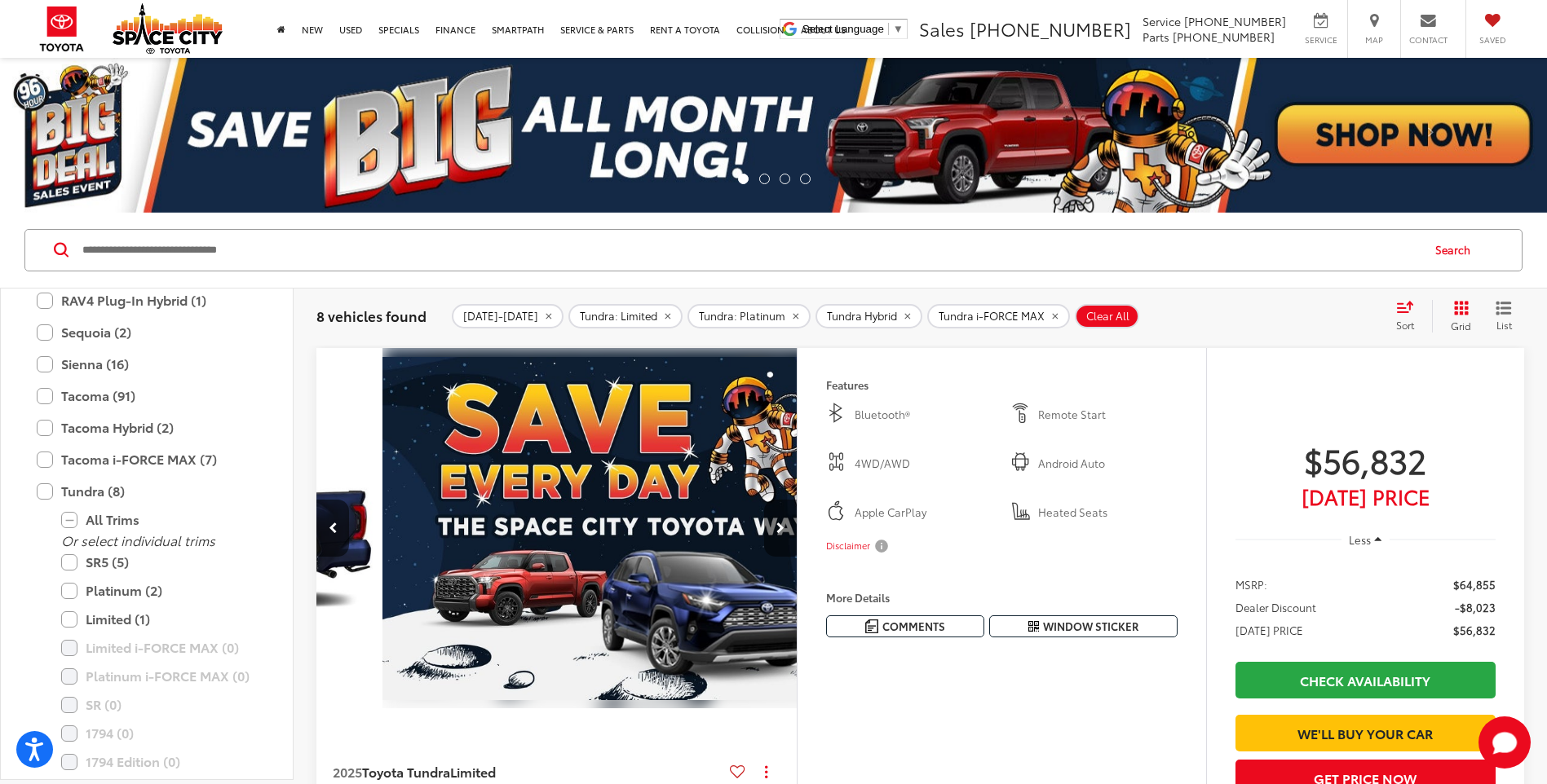
scroll to position [0, 1448]
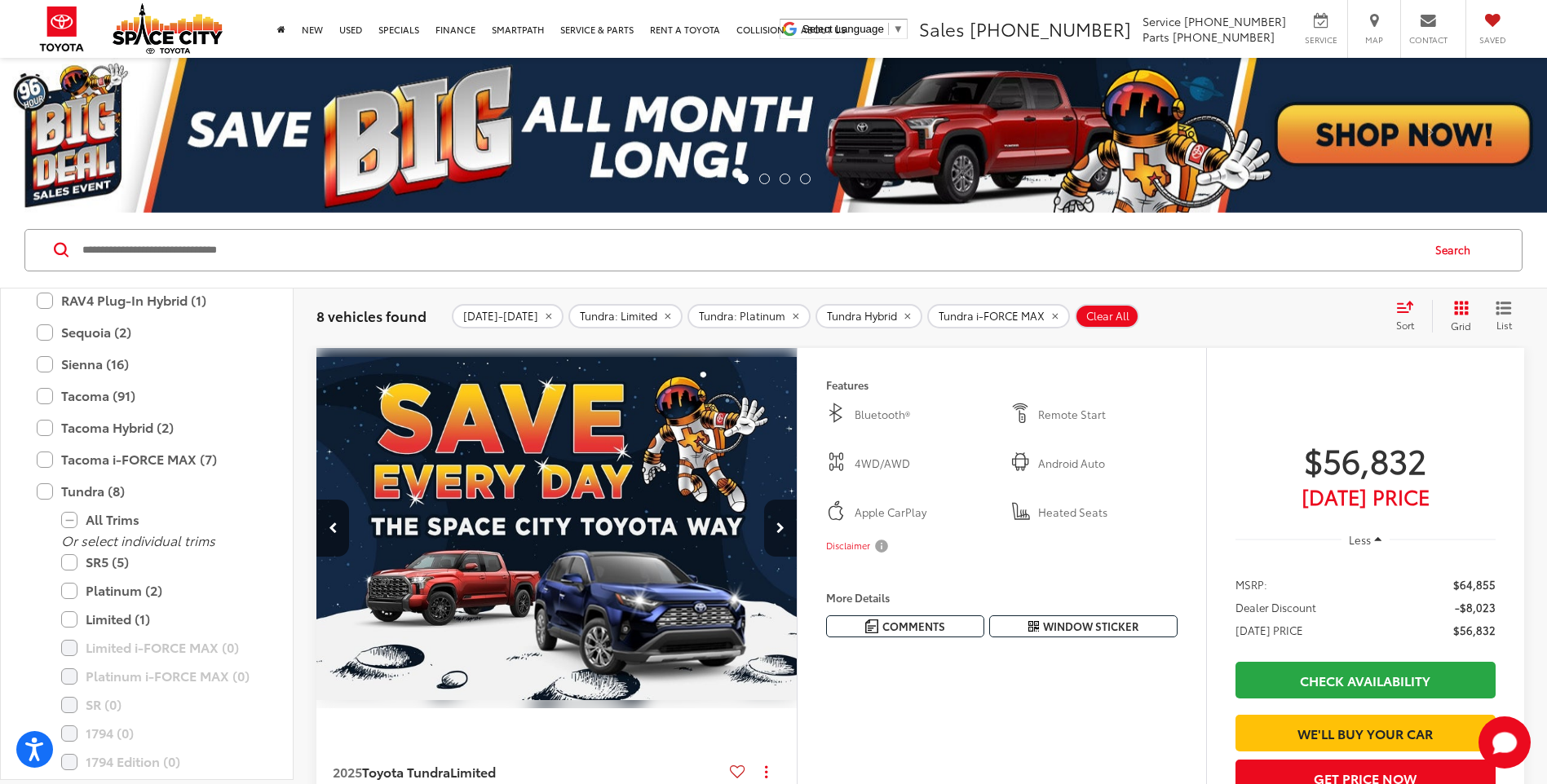
click at [779, 524] on icon "Next image" at bounding box center [780, 528] width 8 height 11
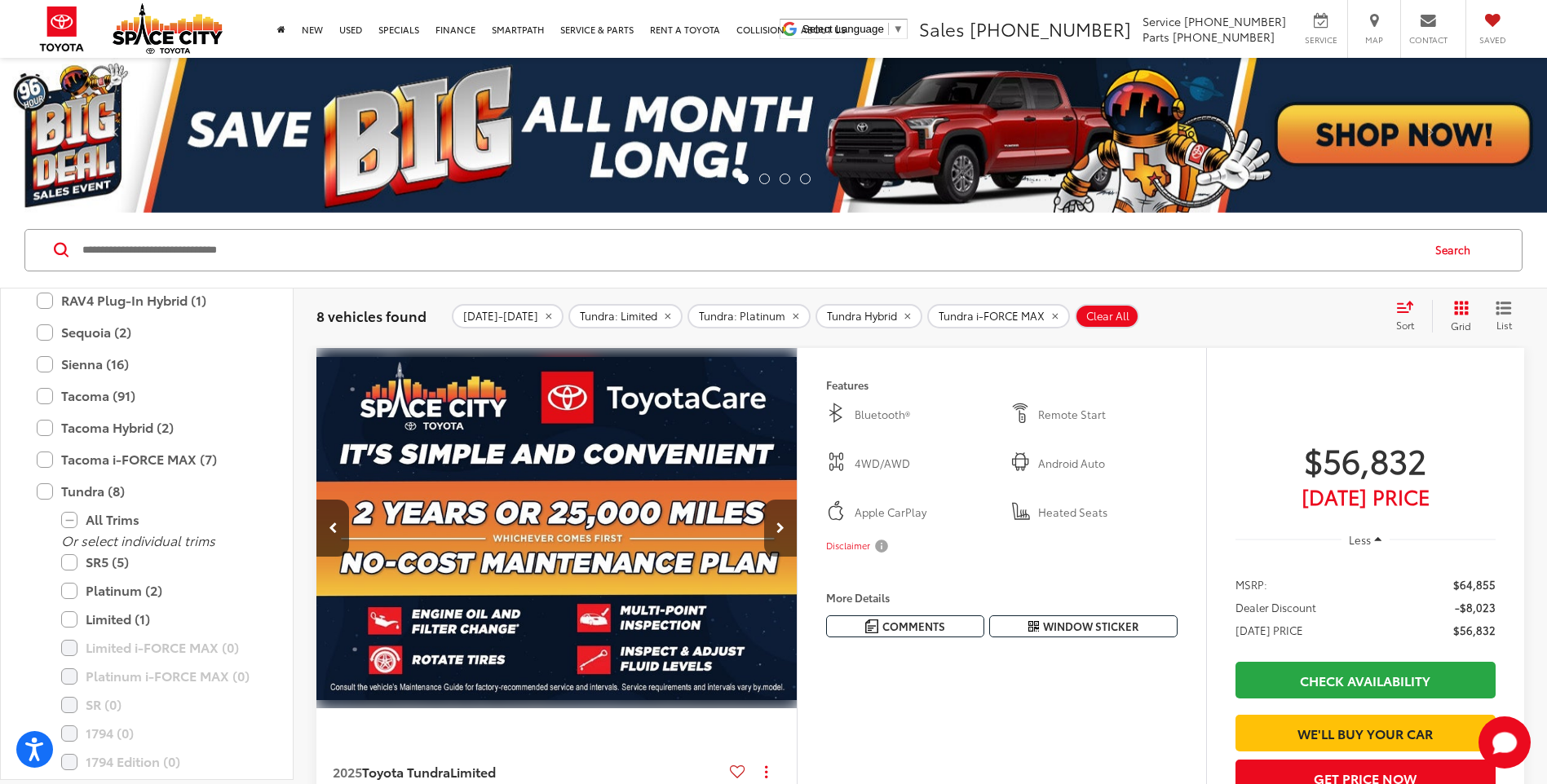
click at [779, 524] on icon "Next image" at bounding box center [780, 528] width 8 height 11
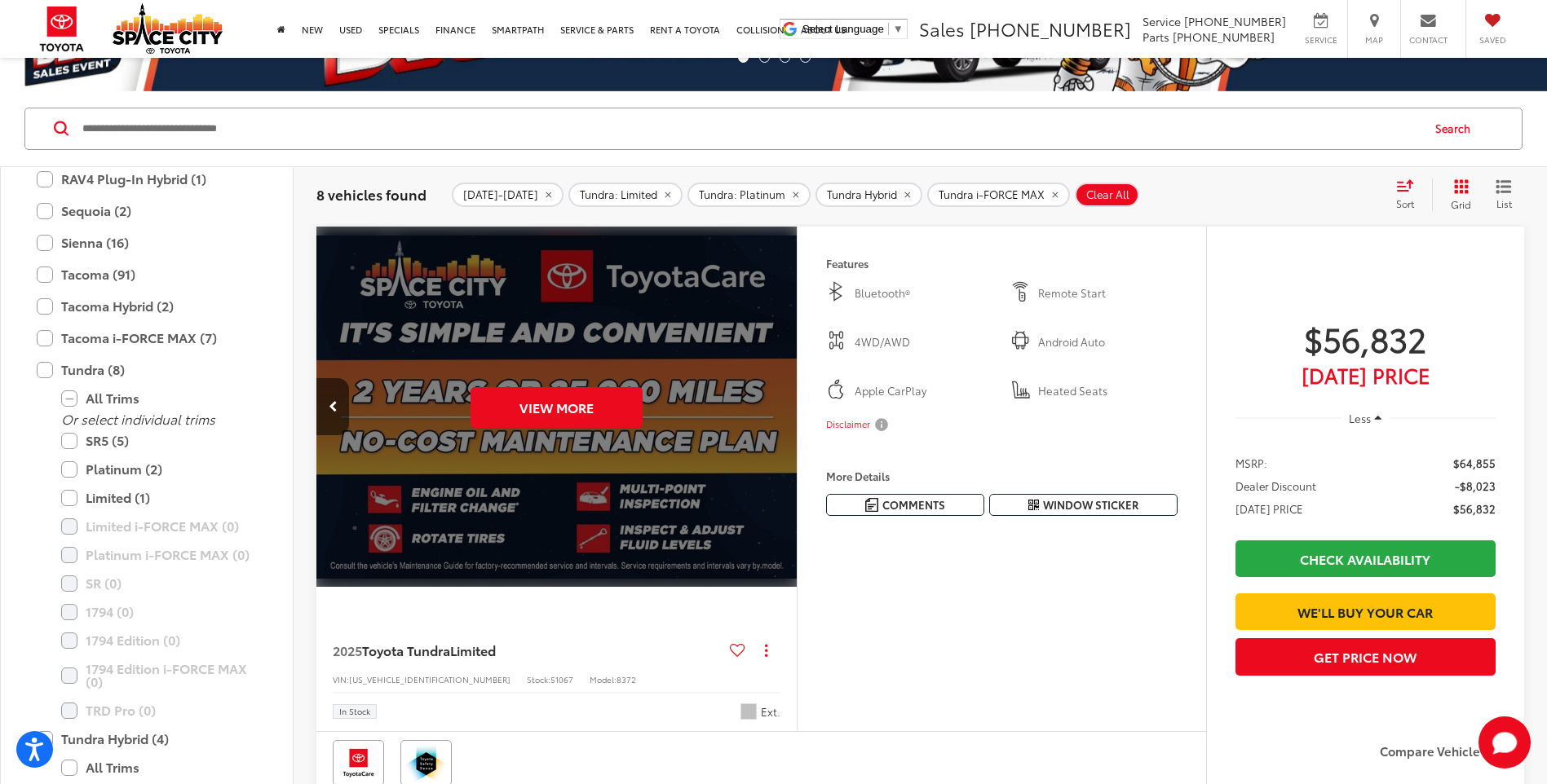
scroll to position [0, 0]
